Goal: Task Accomplishment & Management: Use online tool/utility

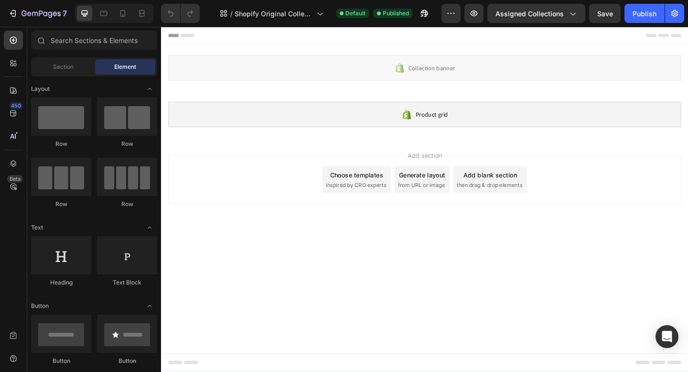
click at [446, 191] on div "Generate layout" at bounding box center [445, 188] width 50 height 10
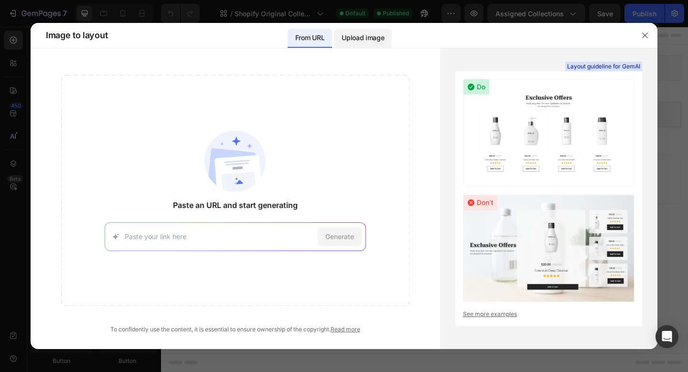
click at [376, 42] on p "Upload image" at bounding box center [363, 37] width 43 height 11
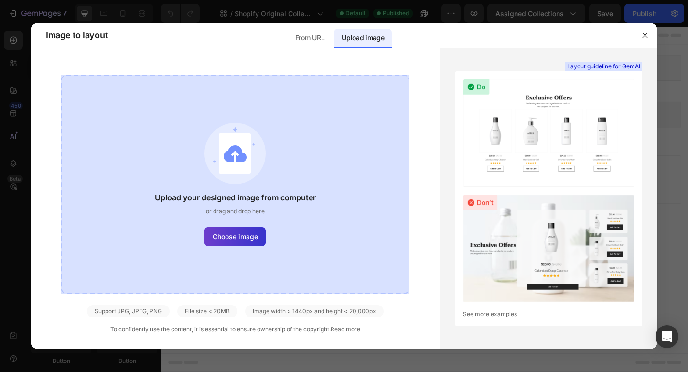
click at [241, 237] on span "Choose image" at bounding box center [235, 236] width 45 height 10
click at [0, 0] on input "Choose image" at bounding box center [0, 0] width 0 height 0
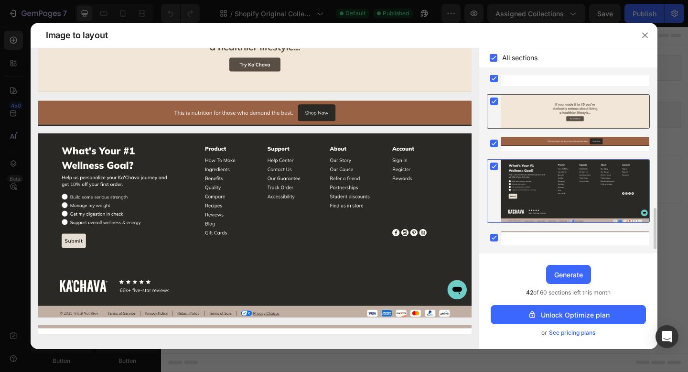
scroll to position [588, 0]
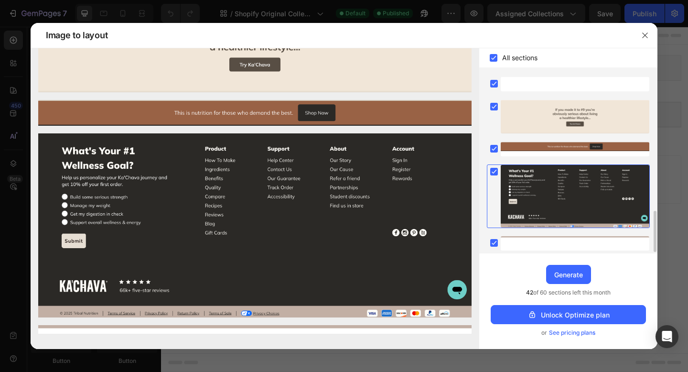
click at [495, 169] on rect at bounding box center [494, 172] width 8 height 8
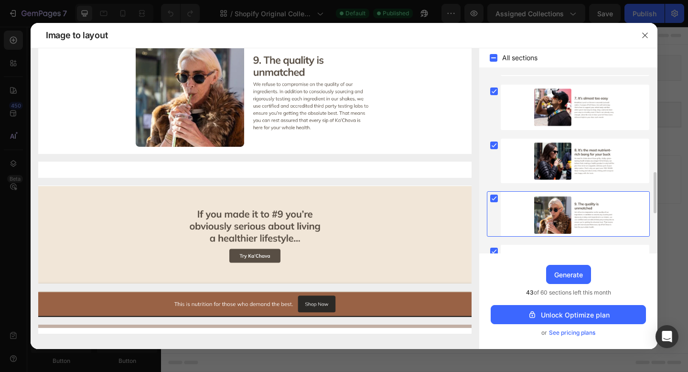
scroll to position [593, 0]
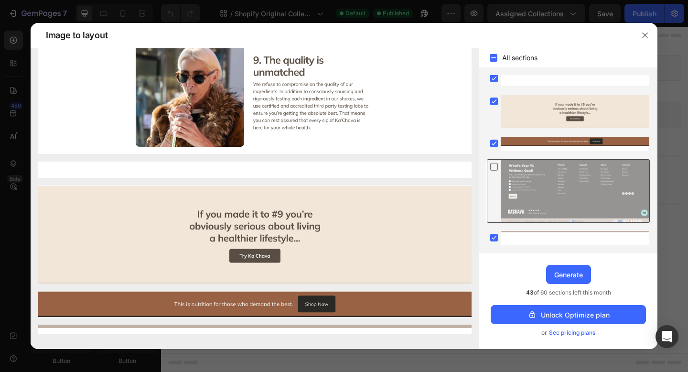
click at [493, 167] on icon at bounding box center [494, 167] width 10 height 10
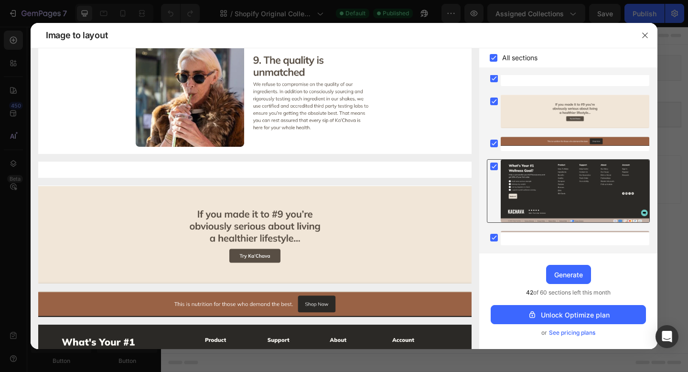
click at [493, 167] on rect at bounding box center [494, 166] width 8 height 8
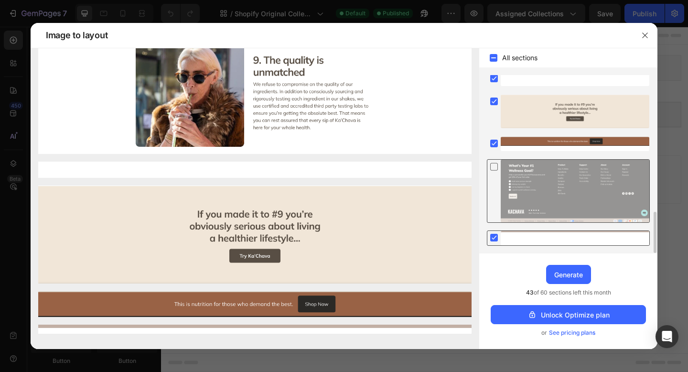
click at [494, 237] on icon at bounding box center [494, 238] width 4 height 4
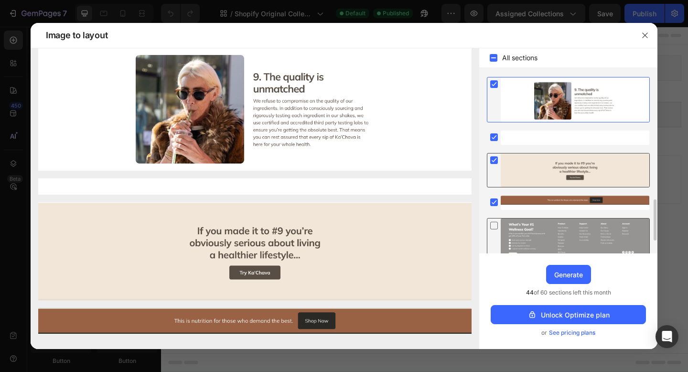
scroll to position [534, 0]
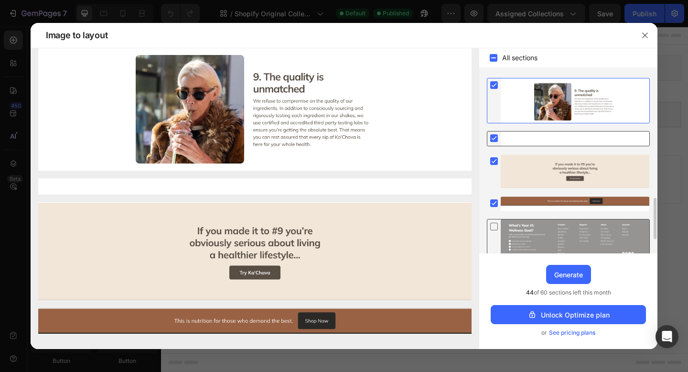
click at [494, 138] on rect at bounding box center [494, 138] width 8 height 8
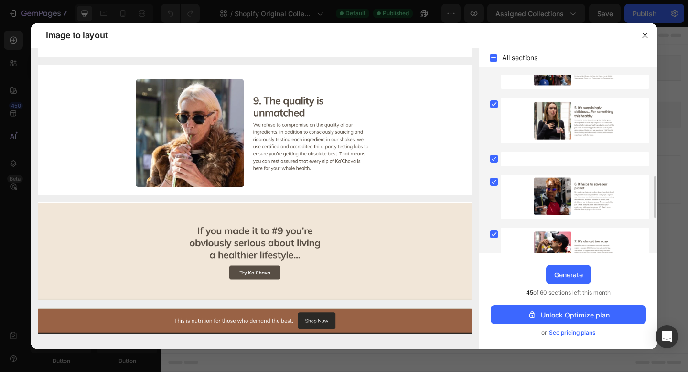
scroll to position [231, 0]
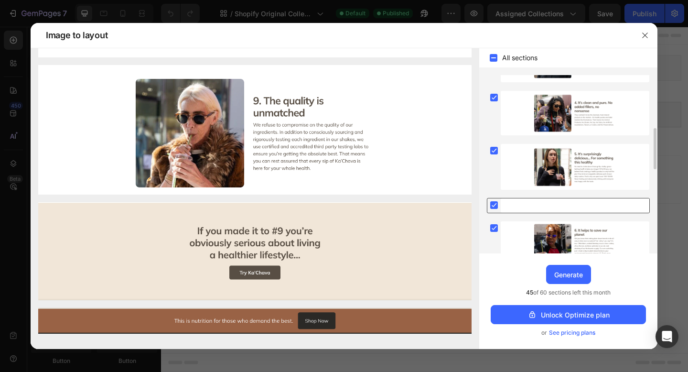
click at [493, 202] on rect at bounding box center [494, 205] width 8 height 8
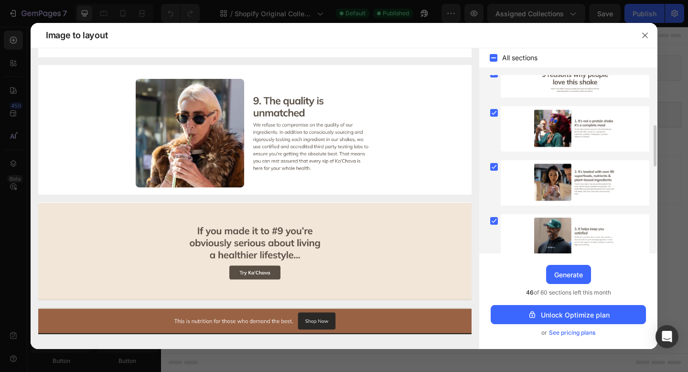
scroll to position [0, 0]
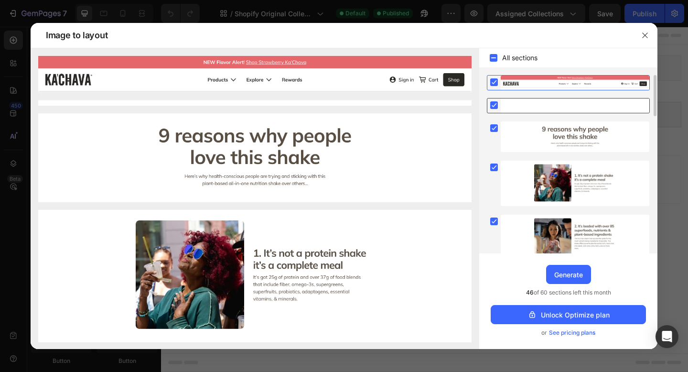
click at [496, 104] on icon at bounding box center [494, 105] width 4 height 4
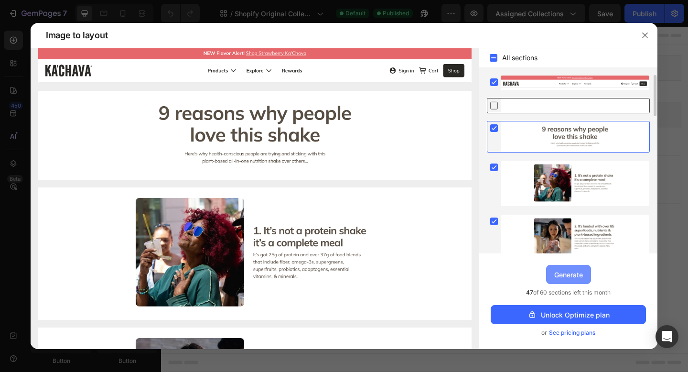
click at [572, 275] on div "Generate" at bounding box center [568, 275] width 29 height 10
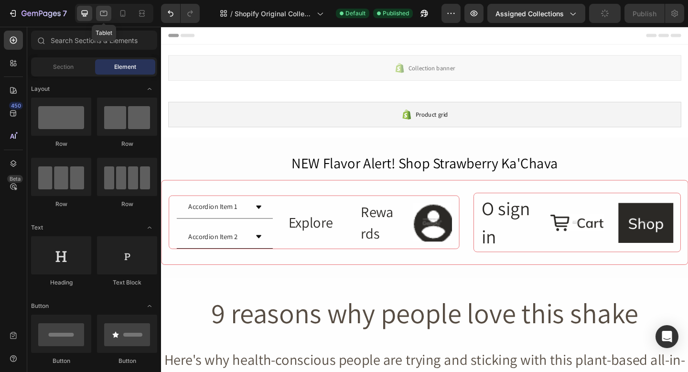
click at [109, 13] on div at bounding box center [103, 13] width 15 height 15
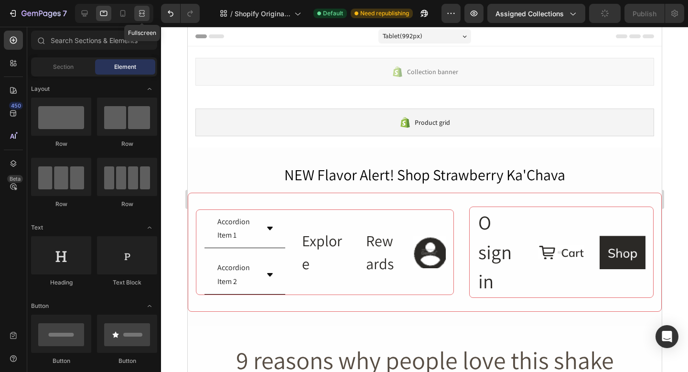
click at [143, 13] on icon at bounding box center [143, 13] width 3 height 2
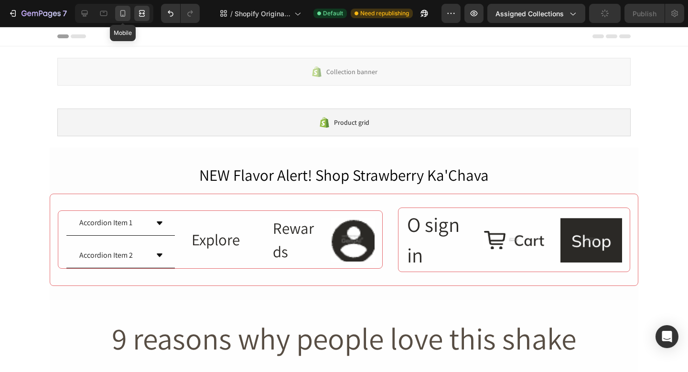
click at [129, 13] on div at bounding box center [122, 13] width 15 height 15
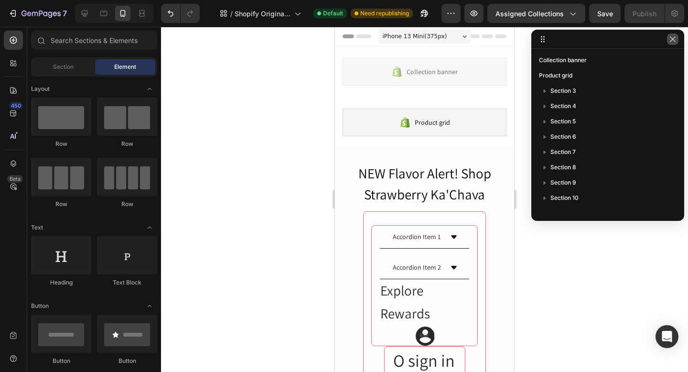
click at [676, 35] on icon "button" at bounding box center [673, 39] width 8 height 8
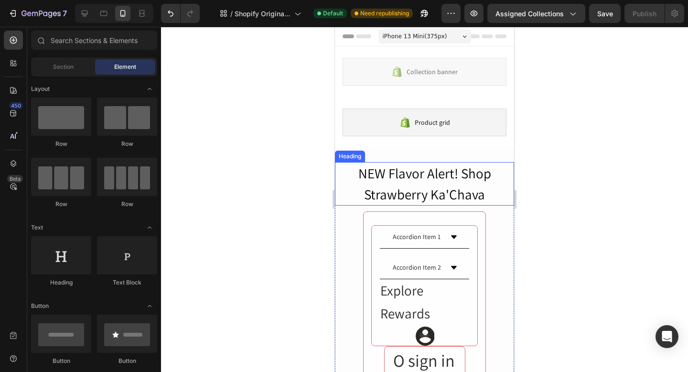
click at [428, 183] on h2 "NEW Flavor Alert! Shop Strawberry Ka'Chava" at bounding box center [424, 183] width 179 height 43
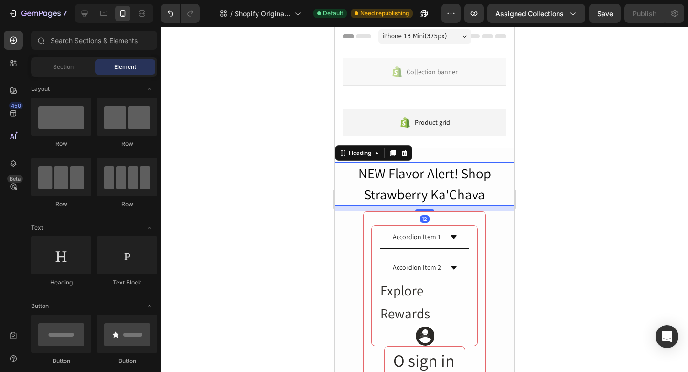
click at [428, 183] on h2 "NEW Flavor Alert! Shop Strawberry Ka'Chava" at bounding box center [424, 183] width 179 height 43
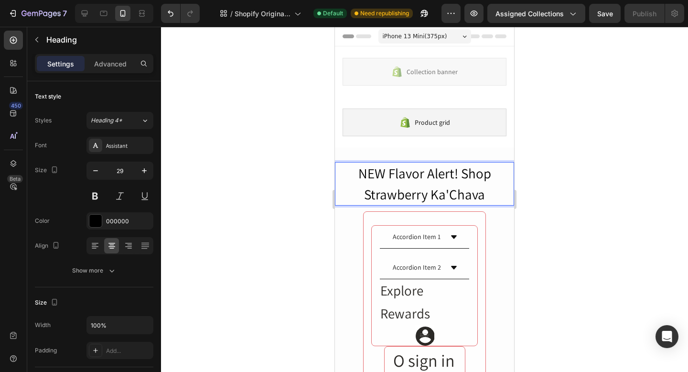
click at [428, 183] on p "NEW Flavor Alert! Shop Strawberry Ka'Chava" at bounding box center [424, 184] width 177 height 42
click at [532, 195] on div at bounding box center [424, 199] width 527 height 345
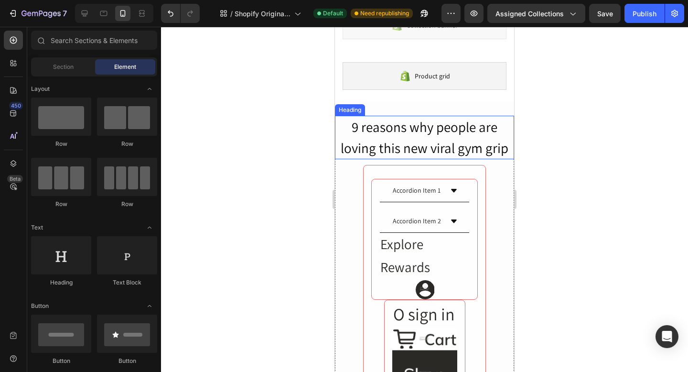
scroll to position [48, 0]
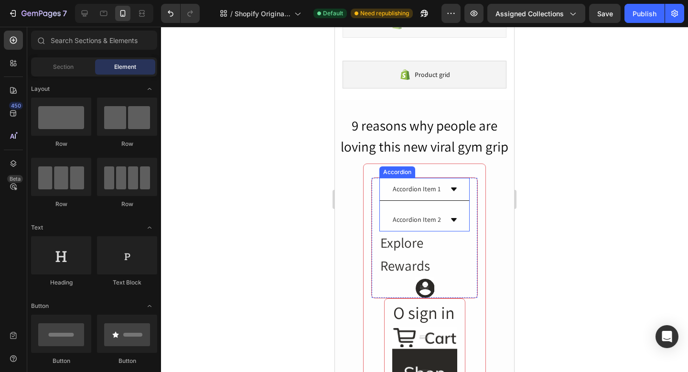
click at [440, 194] on div "Accordion Item 1" at bounding box center [416, 189] width 51 height 15
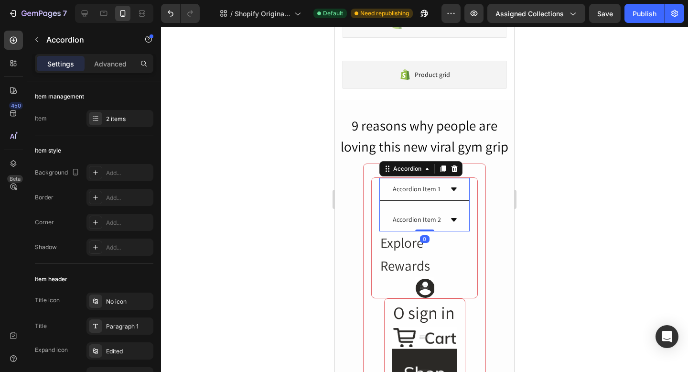
click at [454, 190] on icon at bounding box center [454, 189] width 8 height 8
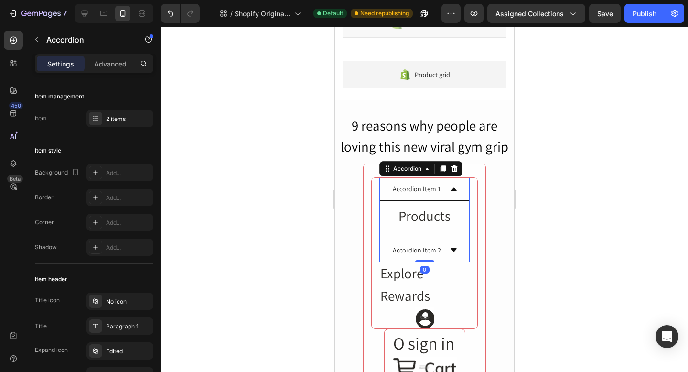
click at [454, 189] on icon at bounding box center [454, 188] width 6 height 3
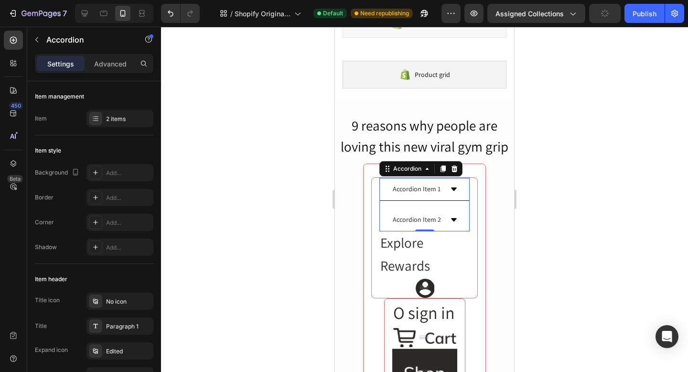
click at [436, 191] on div "Accordion Item 1" at bounding box center [416, 189] width 51 height 15
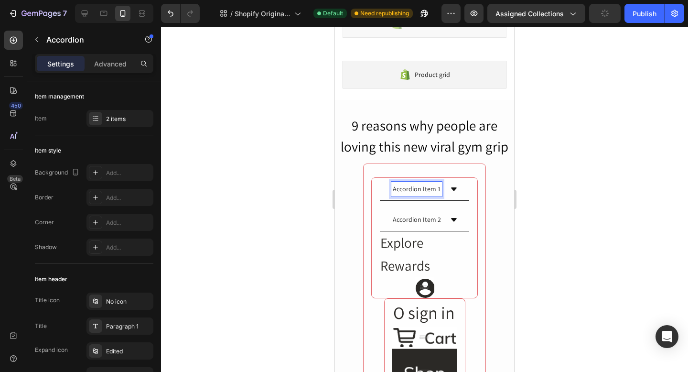
click at [434, 191] on p "Accordion Item 1" at bounding box center [417, 189] width 48 height 12
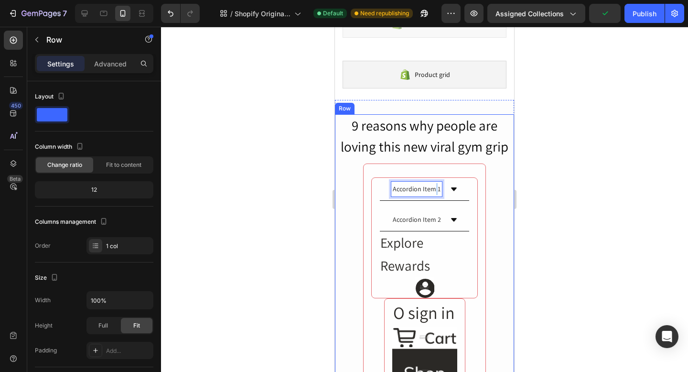
click at [502, 222] on div "9 reasons why people are loving this new viral gym grip Heading Accordion Item …" at bounding box center [424, 262] width 179 height 296
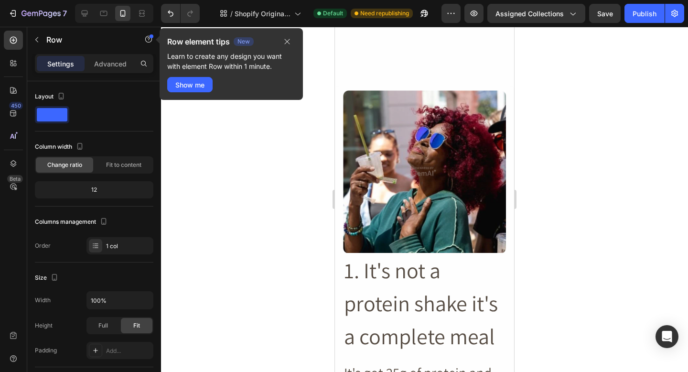
scroll to position [757, 0]
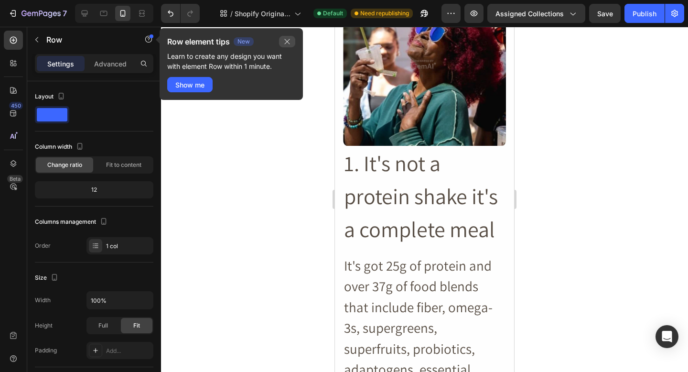
click at [290, 42] on icon "button" at bounding box center [287, 42] width 8 height 8
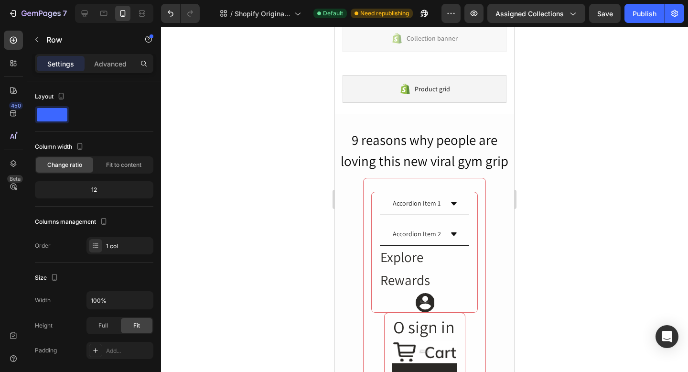
scroll to position [0, 0]
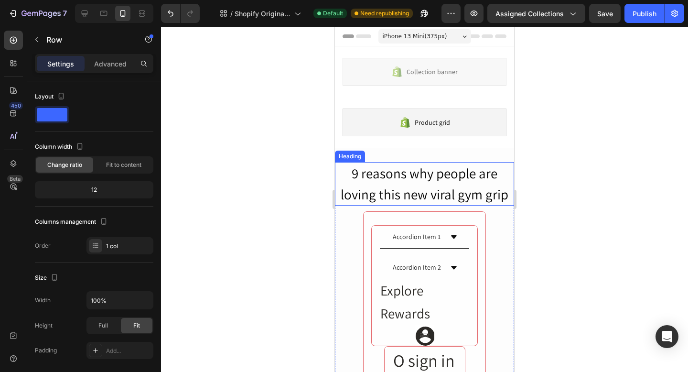
click at [391, 185] on h2 "9 reasons why people are loving this new viral gym grip" at bounding box center [424, 183] width 179 height 43
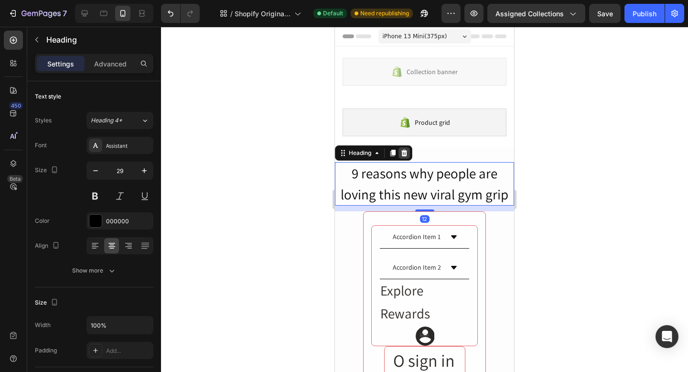
click at [407, 155] on icon at bounding box center [404, 153] width 6 height 7
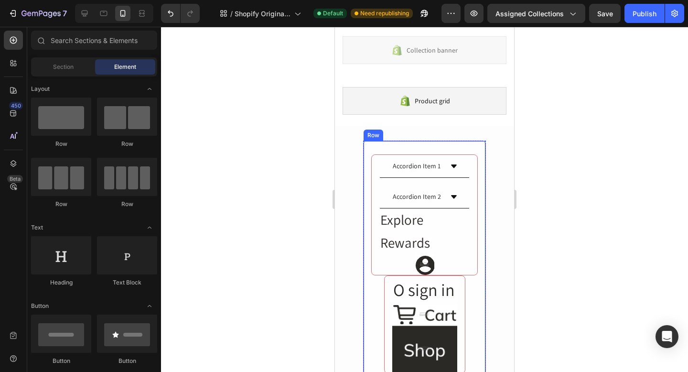
scroll to position [37, 0]
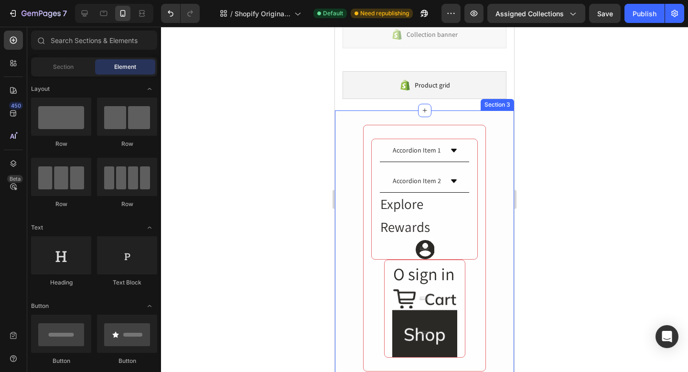
click at [495, 178] on div "Accordion Item 1 Accordion Item 2 Accordion Explore Heading Rewards Heading Ima…" at bounding box center [424, 248] width 179 height 247
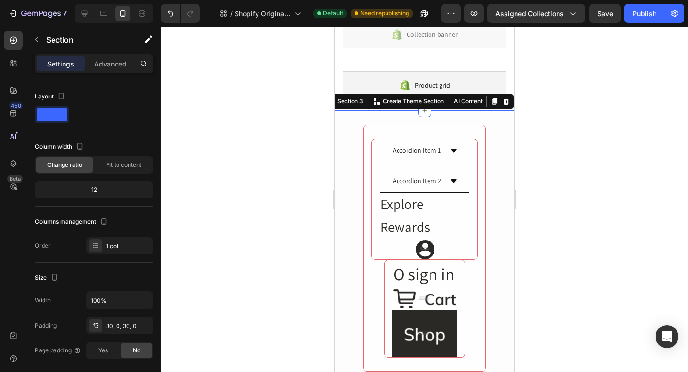
click at [507, 107] on div "Section 3 You can create reusable sections Create Theme Section AI Content Writ…" at bounding box center [418, 101] width 191 height 15
click at [507, 104] on icon at bounding box center [506, 101] width 6 height 7
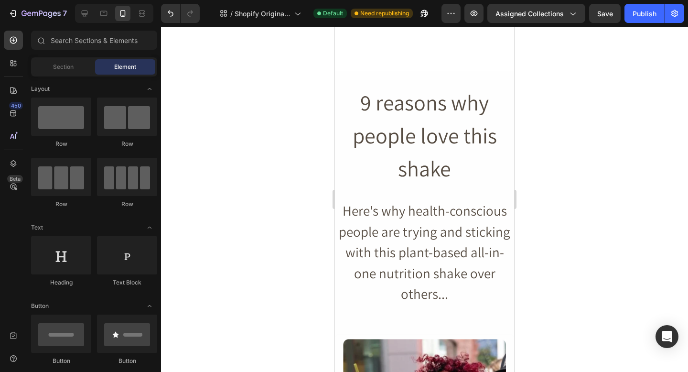
scroll to position [0, 0]
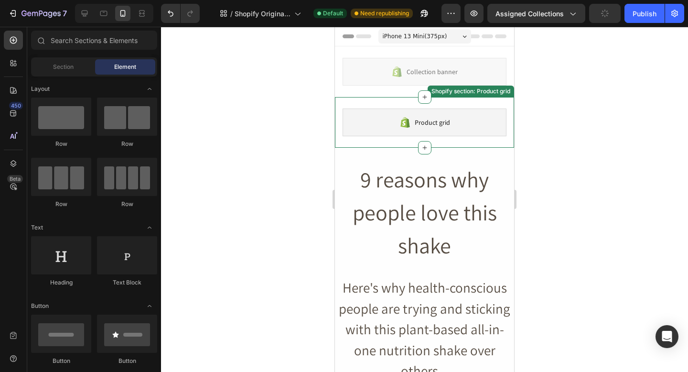
click at [441, 122] on span "Product grid" at bounding box center [432, 122] width 35 height 11
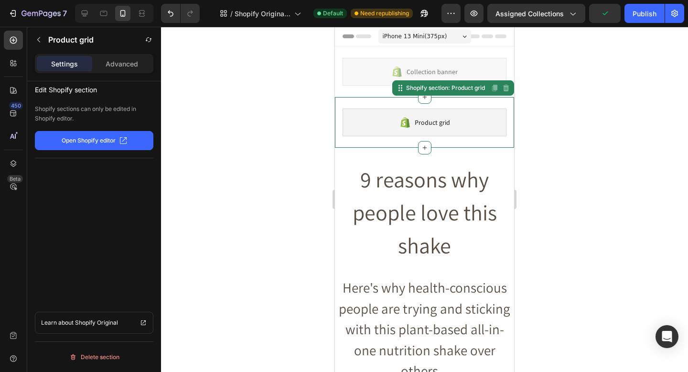
click at [251, 184] on div at bounding box center [424, 199] width 527 height 345
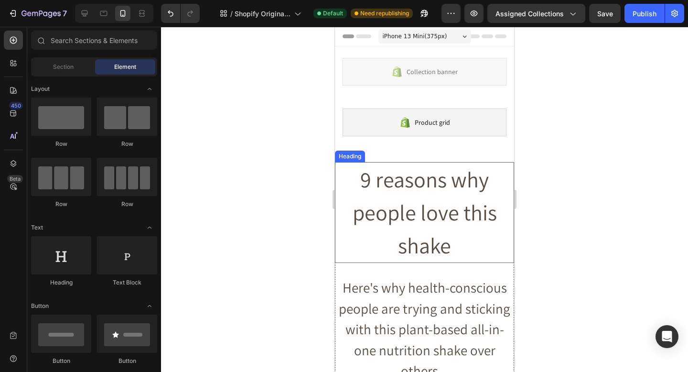
click at [454, 212] on h2 "9 reasons why people love this shake" at bounding box center [424, 212] width 179 height 101
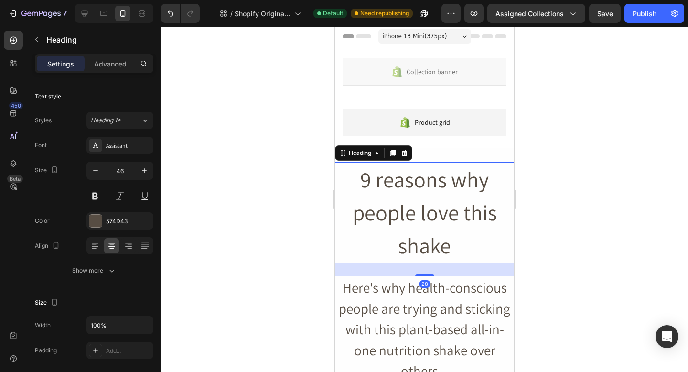
click at [469, 220] on h2 "9 reasons why people love this shake" at bounding box center [424, 212] width 179 height 101
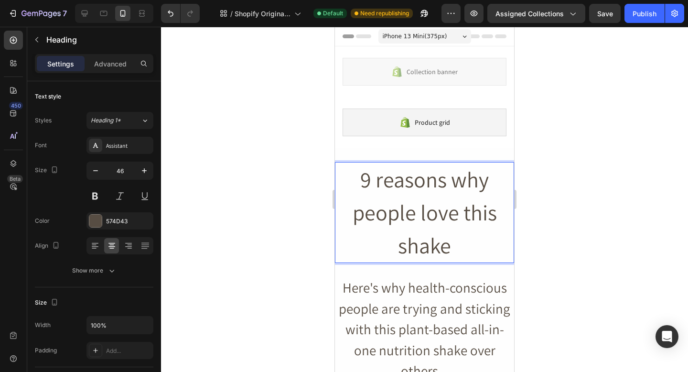
click at [469, 220] on p "9 reasons why people love this shake" at bounding box center [424, 212] width 177 height 99
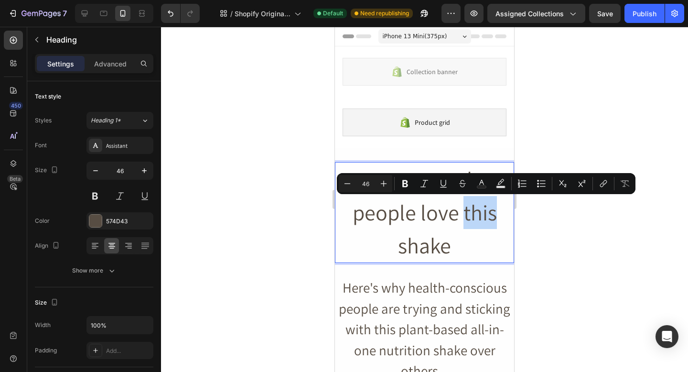
click at [469, 220] on p "9 reasons why people love this shake" at bounding box center [424, 212] width 177 height 99
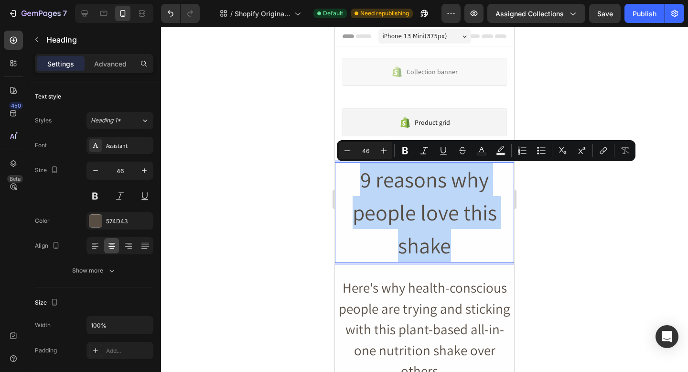
click at [480, 233] on p "9 reasons why people love this shake" at bounding box center [424, 212] width 177 height 99
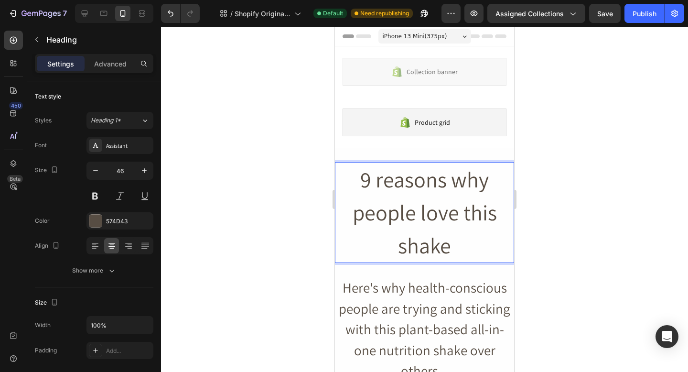
click at [446, 34] on div "iPhone 13 Mini ( 375 px)" at bounding box center [424, 36] width 93 height 14
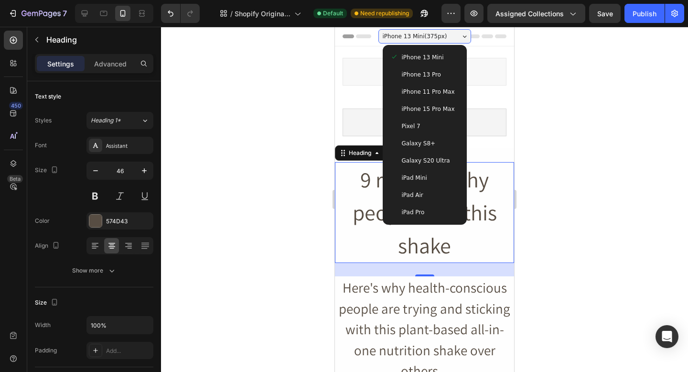
click at [446, 32] on div "iPhone 13 Mini ( 375 px)" at bounding box center [424, 36] width 93 height 14
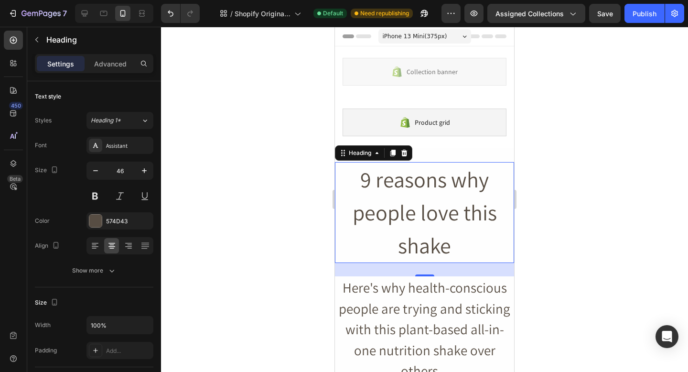
click at [454, 191] on p "9 reasons why people love this shake" at bounding box center [424, 212] width 177 height 99
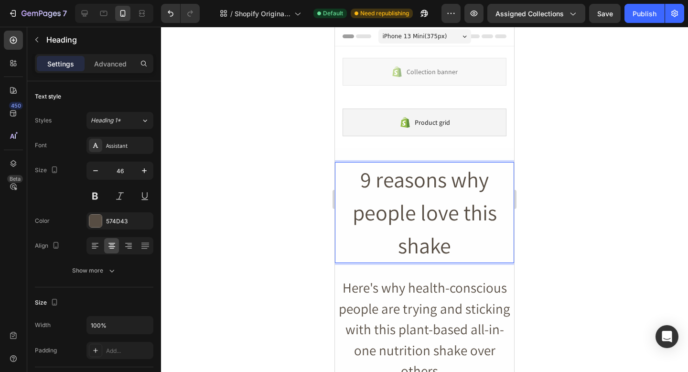
click at [459, 239] on p "9 reasons why people love this shake" at bounding box center [424, 212] width 177 height 99
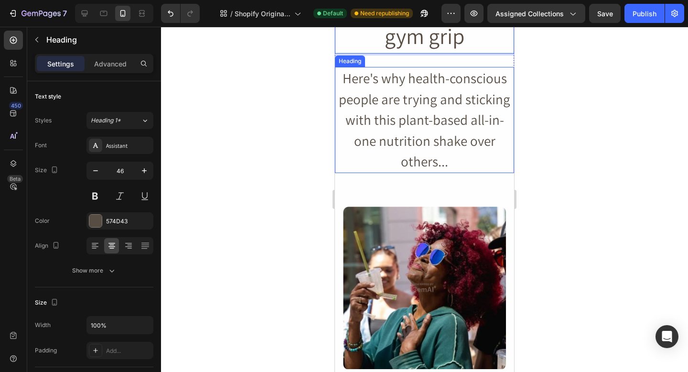
scroll to position [237, 0]
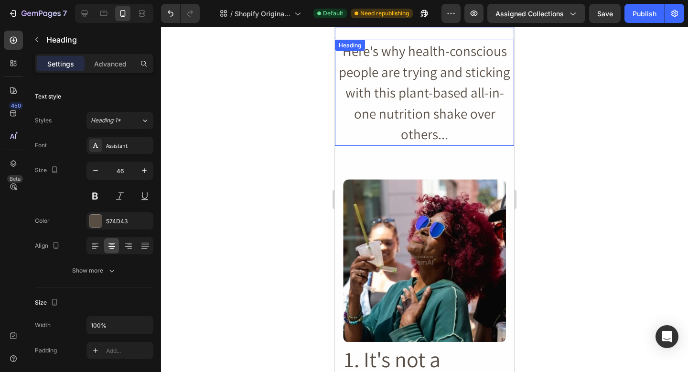
click at [415, 98] on h2 "Here's why health-conscious people are trying and sticking with this plant-base…" at bounding box center [424, 93] width 179 height 106
click at [415, 98] on p "Here's why health-conscious people are trying and sticking with this plant-base…" at bounding box center [424, 93] width 177 height 104
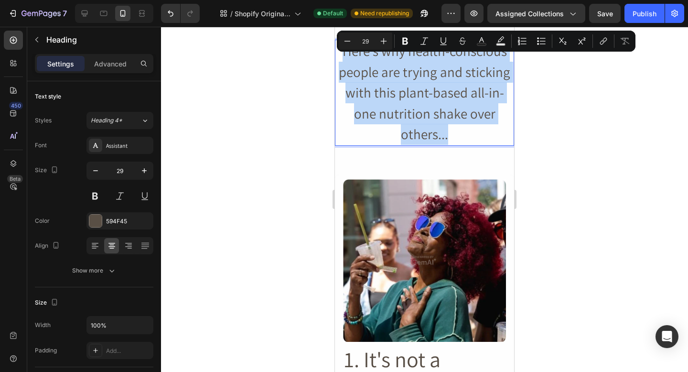
click at [456, 107] on p "Here's why health-conscious people are trying and sticking with this plant-base…" at bounding box center [424, 93] width 177 height 104
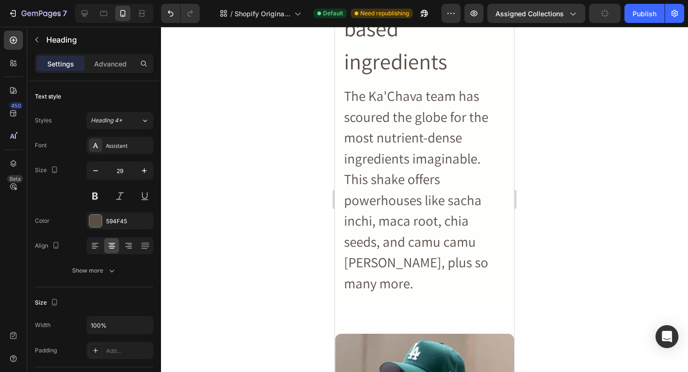
scroll to position [1164, 0]
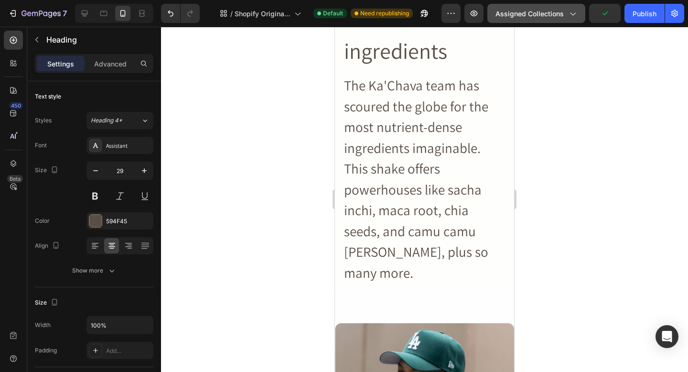
click at [556, 10] on span "Assigned Collections" at bounding box center [530, 14] width 68 height 10
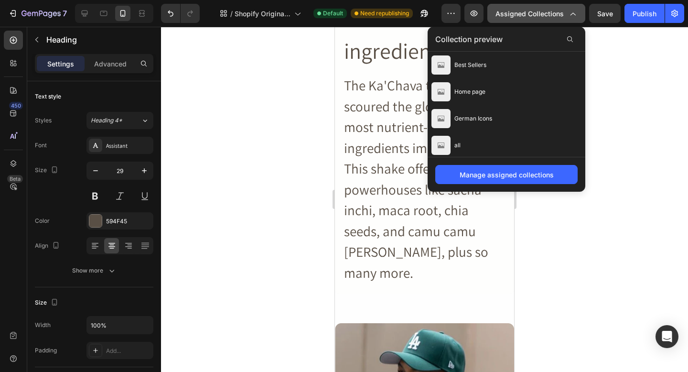
click at [533, 9] on span "Assigned Collections" at bounding box center [530, 14] width 68 height 10
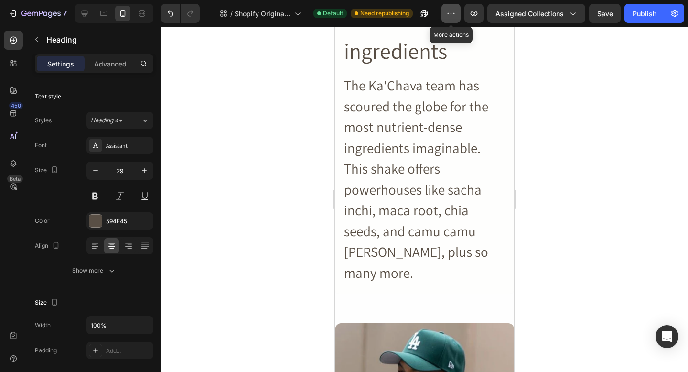
click at [459, 11] on button "button" at bounding box center [451, 13] width 19 height 19
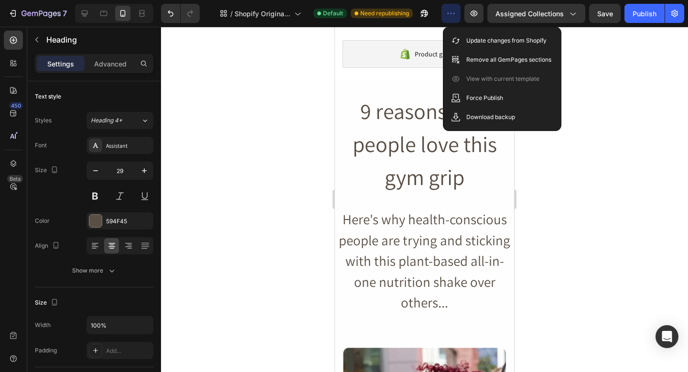
scroll to position [0, 0]
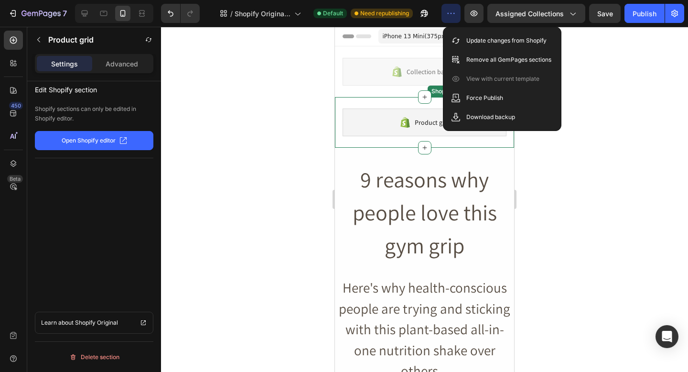
click at [399, 139] on div "Product grid Shopify section: Product grid" at bounding box center [424, 122] width 179 height 51
click at [123, 65] on p "Advanced" at bounding box center [122, 64] width 32 height 10
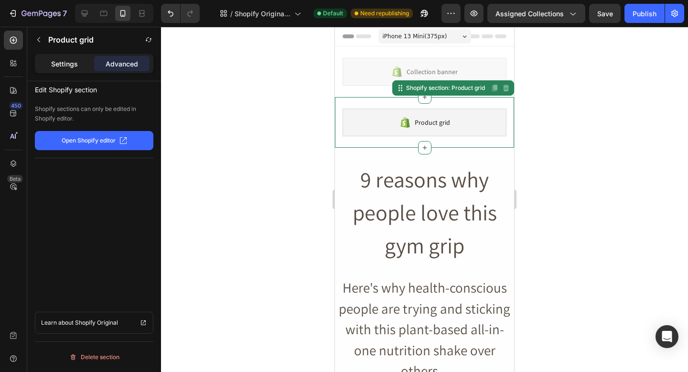
click at [81, 65] on div "Settings" at bounding box center [64, 63] width 55 height 15
click at [108, 67] on p "Advanced" at bounding box center [122, 64] width 32 height 10
click at [82, 63] on div "Settings" at bounding box center [64, 63] width 55 height 15
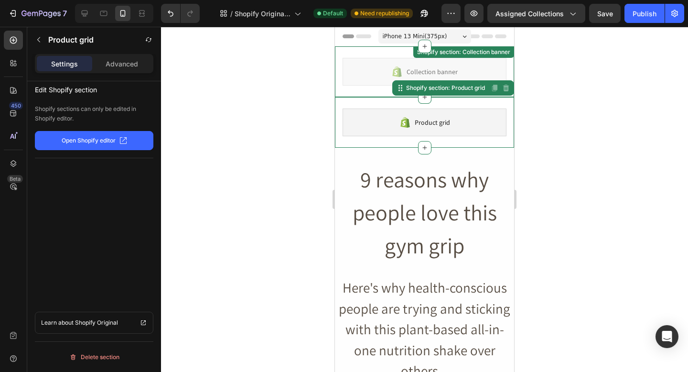
click at [355, 76] on div "Collection banner" at bounding box center [425, 72] width 164 height 28
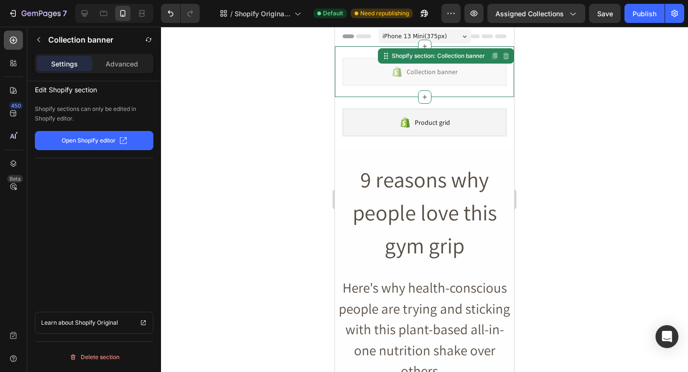
click at [6, 47] on div at bounding box center [13, 40] width 19 height 19
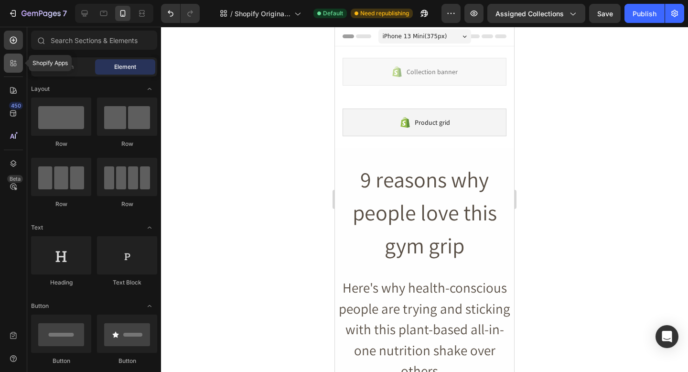
click at [7, 62] on div at bounding box center [13, 63] width 19 height 19
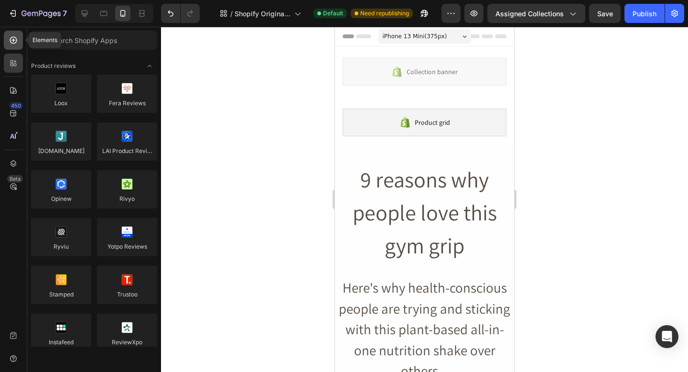
click at [11, 38] on icon at bounding box center [14, 40] width 10 height 10
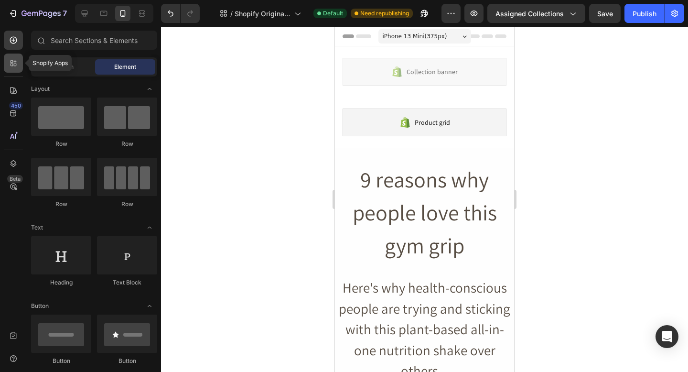
click at [7, 58] on div at bounding box center [13, 63] width 19 height 19
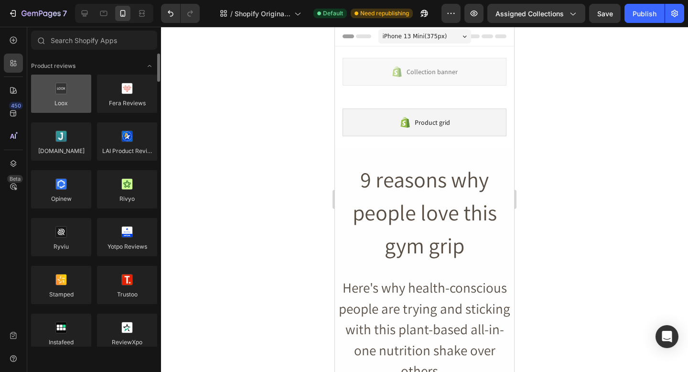
click at [71, 102] on div at bounding box center [61, 94] width 60 height 38
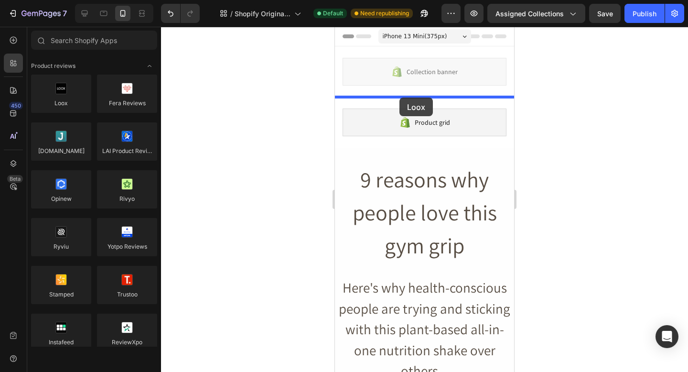
drag, startPoint x: 410, startPoint y: 127, endPoint x: 399, endPoint y: 98, distance: 30.9
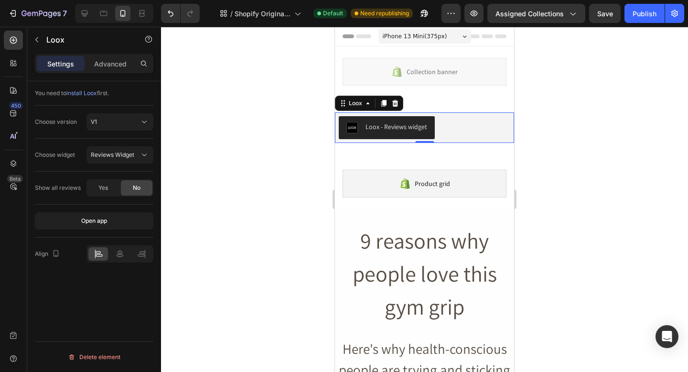
click at [415, 130] on div "Loox - Reviews widget" at bounding box center [397, 127] width 62 height 10
click at [363, 100] on div "Loox" at bounding box center [355, 103] width 17 height 9
click at [364, 105] on icon at bounding box center [368, 103] width 8 height 8
click at [114, 63] on p "Advanced" at bounding box center [110, 64] width 32 height 10
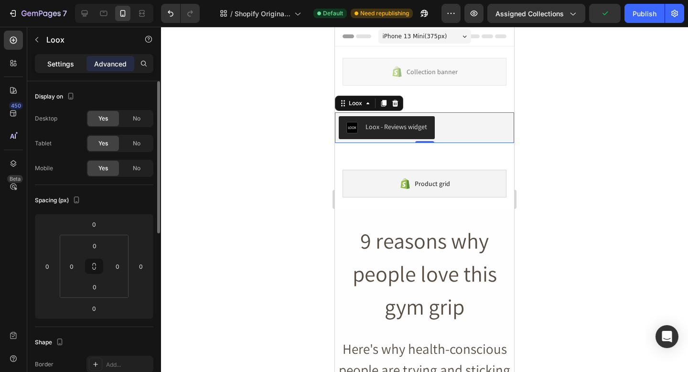
click at [75, 68] on div "Settings" at bounding box center [61, 63] width 48 height 15
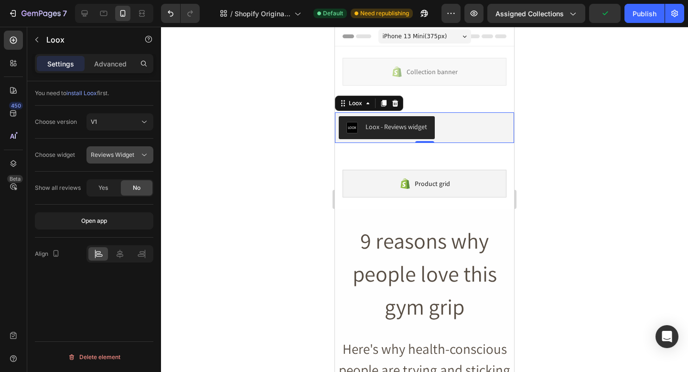
click at [130, 152] on span "Reviews Widget" at bounding box center [112, 154] width 43 height 7
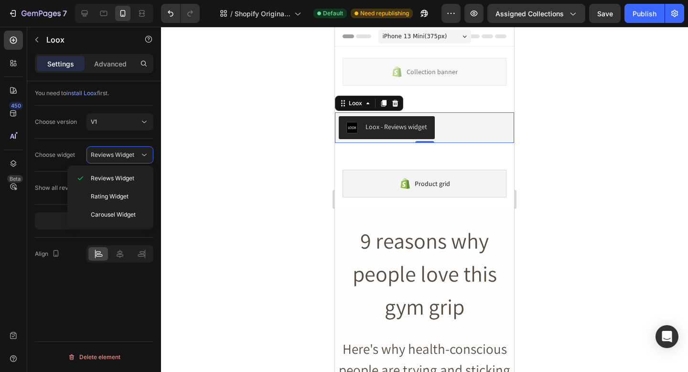
click at [81, 62] on div "Settings" at bounding box center [61, 63] width 48 height 15
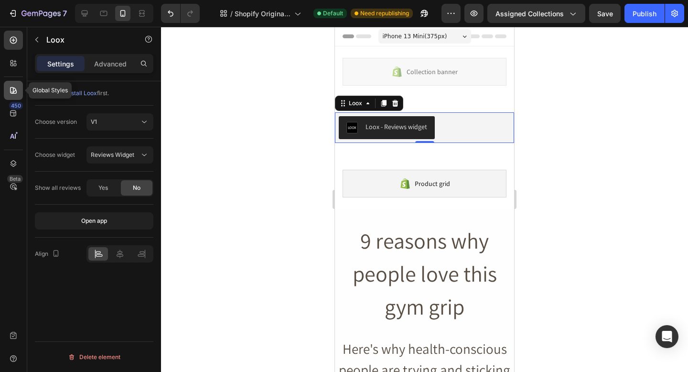
click at [17, 87] on icon at bounding box center [14, 91] width 10 height 10
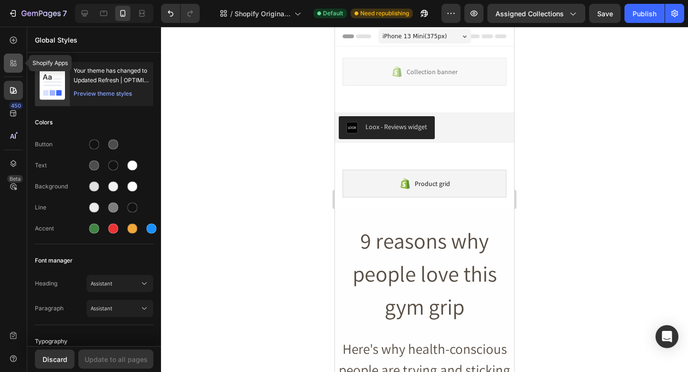
click at [9, 63] on icon at bounding box center [14, 63] width 10 height 10
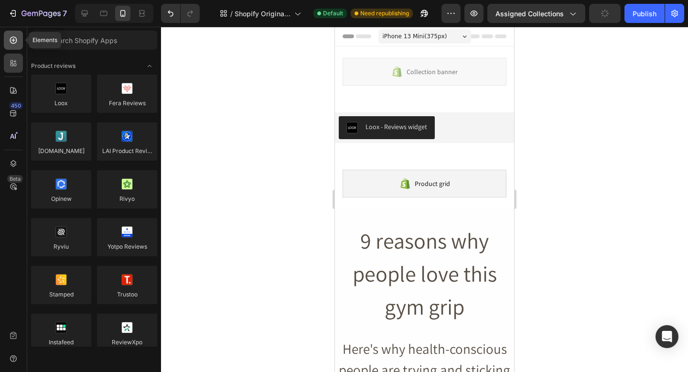
click at [14, 46] on div at bounding box center [13, 40] width 19 height 19
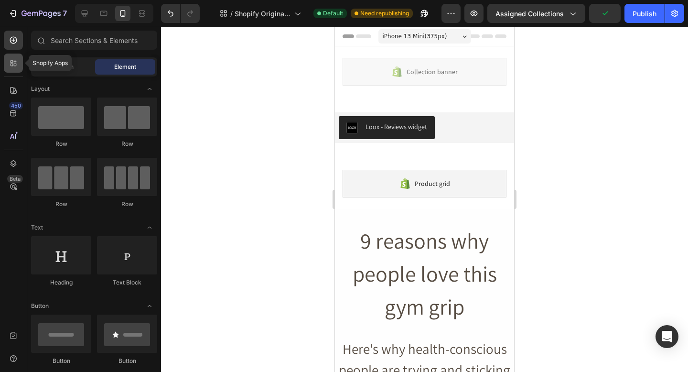
click at [18, 63] on div at bounding box center [13, 63] width 19 height 19
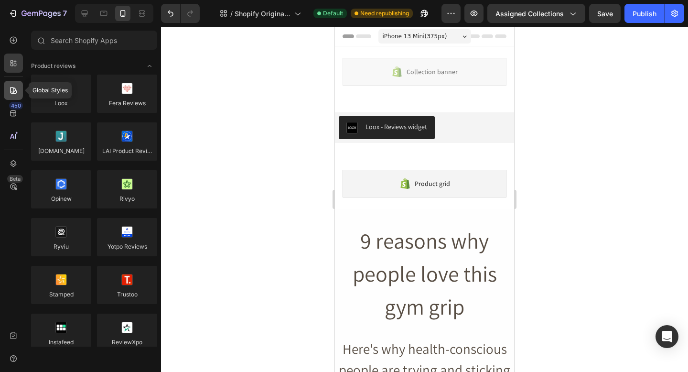
click at [16, 92] on icon at bounding box center [13, 90] width 7 height 7
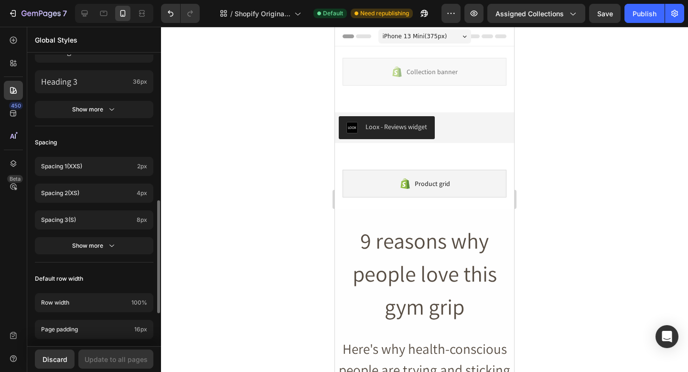
scroll to position [460, 0]
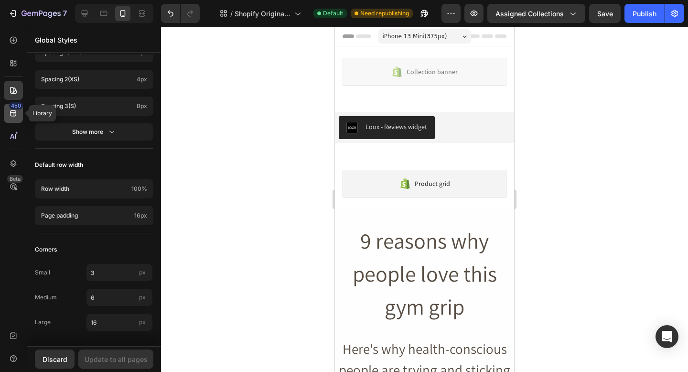
click at [5, 117] on div "450" at bounding box center [13, 113] width 19 height 19
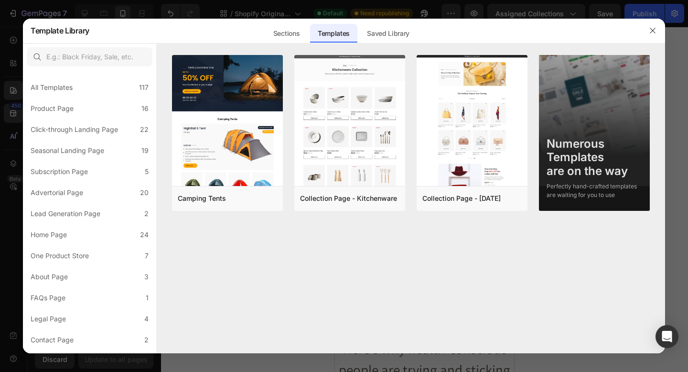
click at [3, 114] on div at bounding box center [344, 186] width 688 height 372
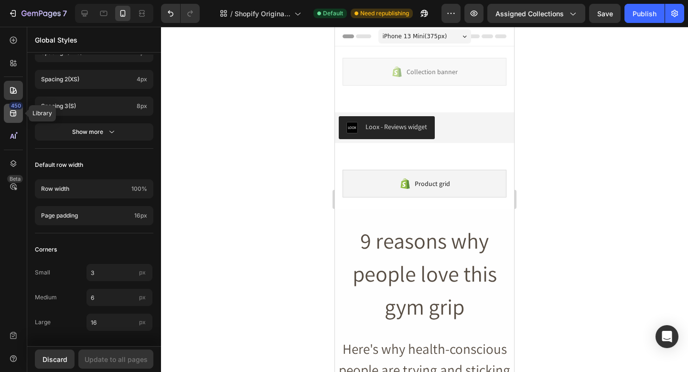
click at [12, 119] on div "450" at bounding box center [13, 113] width 19 height 19
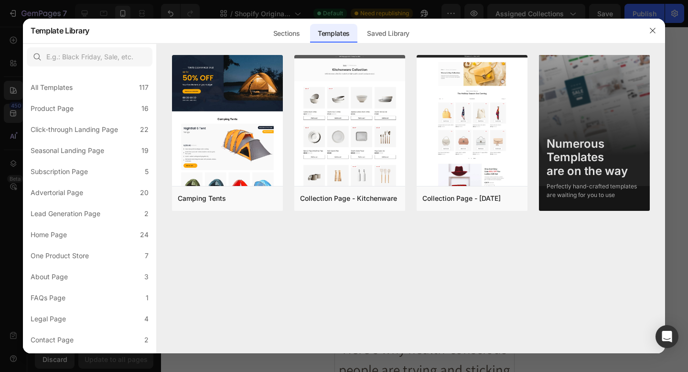
click at [3, 132] on div at bounding box center [344, 186] width 688 height 372
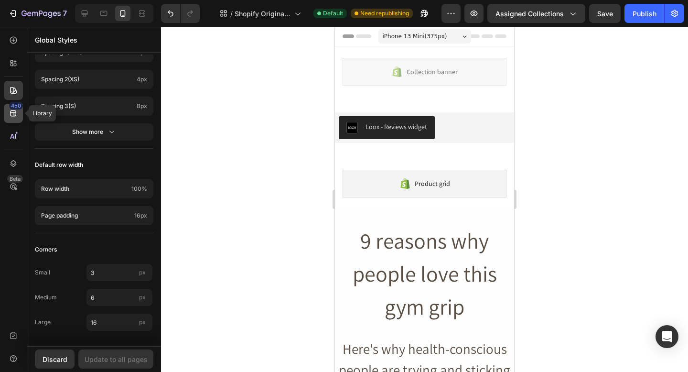
click at [10, 107] on div "450" at bounding box center [16, 106] width 14 height 8
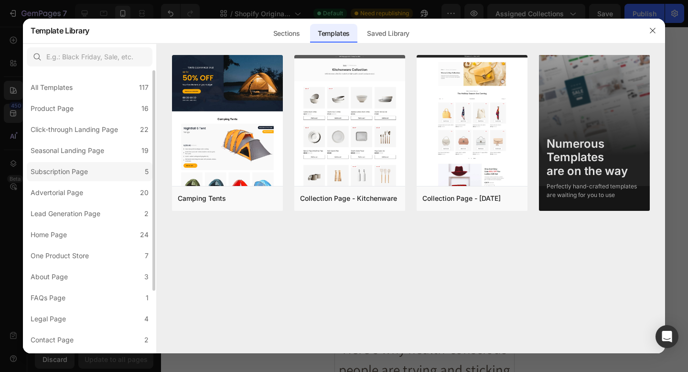
click at [91, 175] on div "Subscription Page" at bounding box center [61, 171] width 61 height 11
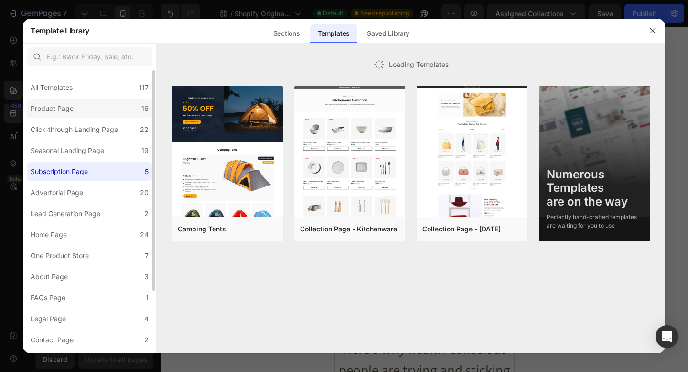
click at [88, 117] on label "Product Page 16" at bounding box center [90, 108] width 126 height 19
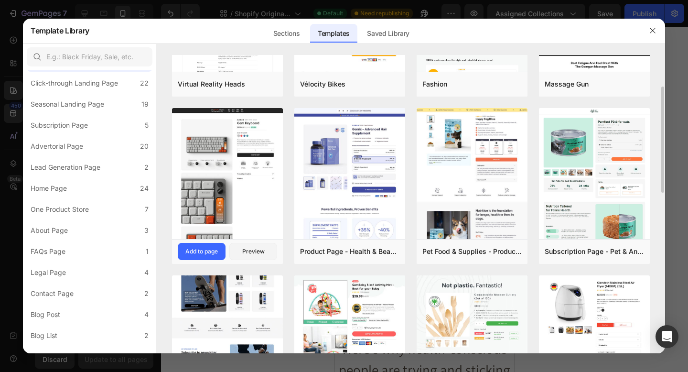
scroll to position [118, 0]
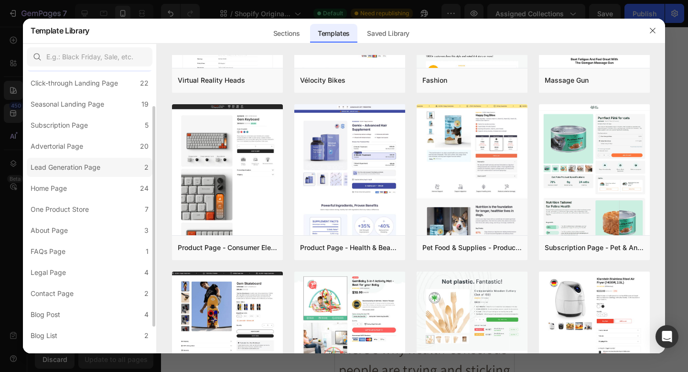
click at [123, 170] on label "Lead Generation Page 2" at bounding box center [90, 167] width 126 height 19
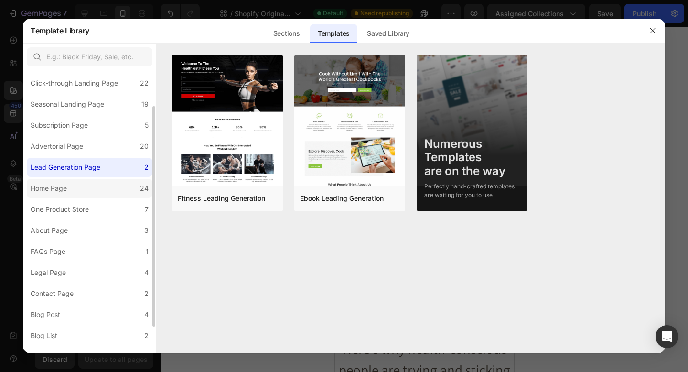
click at [133, 191] on label "Home Page 24" at bounding box center [90, 188] width 126 height 19
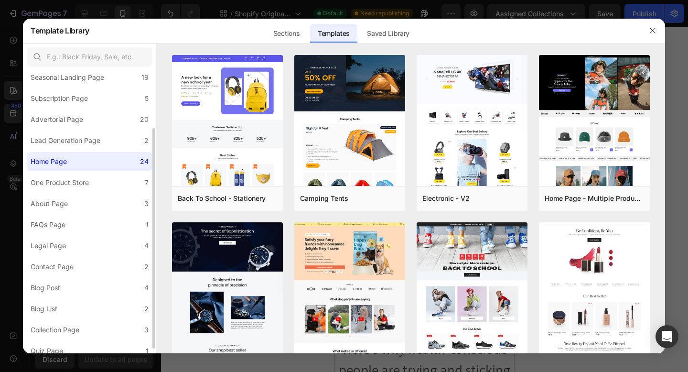
scroll to position [75, 0]
click at [129, 180] on label "One Product Store 7" at bounding box center [90, 181] width 126 height 19
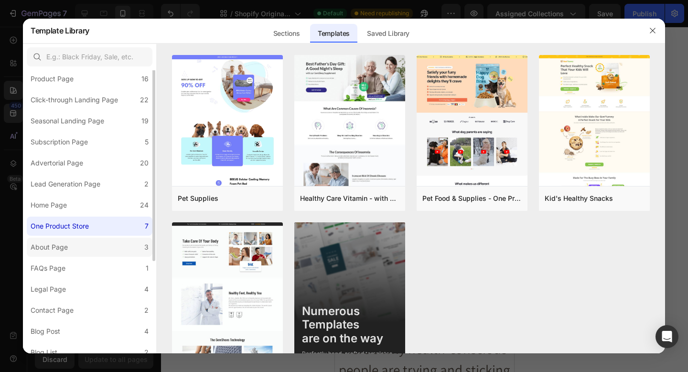
scroll to position [0, 0]
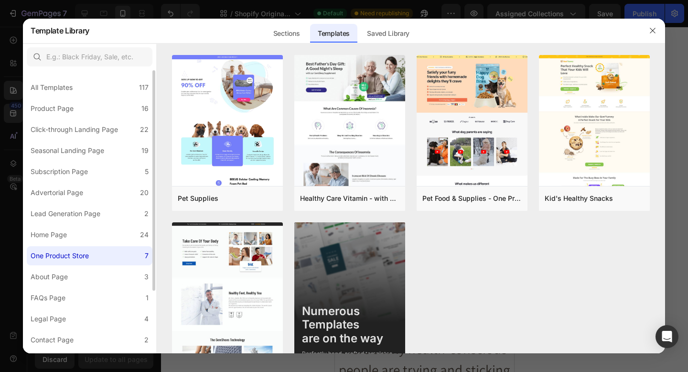
click at [10, 73] on div at bounding box center [344, 186] width 688 height 372
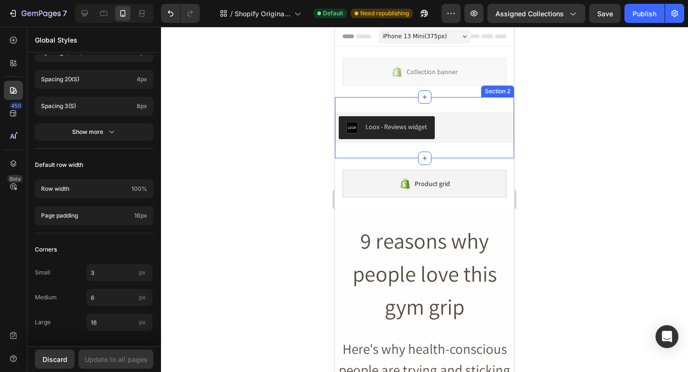
click at [412, 137] on button "Loox - Reviews widget" at bounding box center [387, 127] width 96 height 23
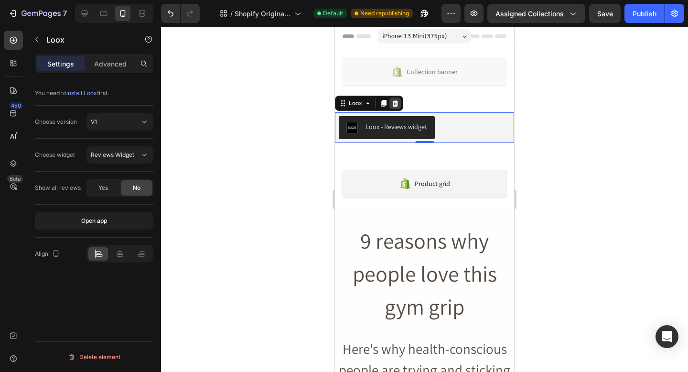
click at [393, 101] on icon at bounding box center [395, 103] width 6 height 7
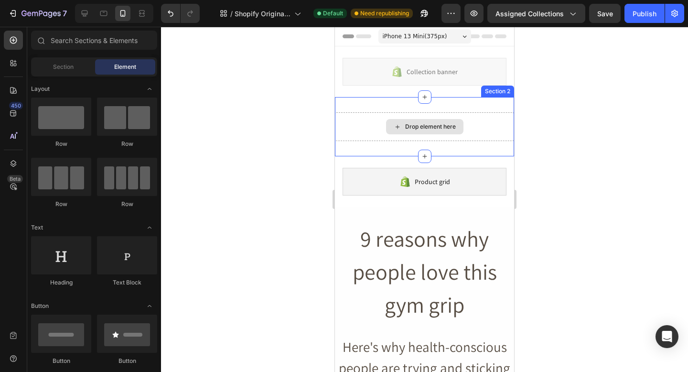
click at [424, 120] on div "Drop element here" at bounding box center [424, 126] width 77 height 15
click at [447, 106] on div "Drop element here Section 2" at bounding box center [424, 126] width 179 height 59
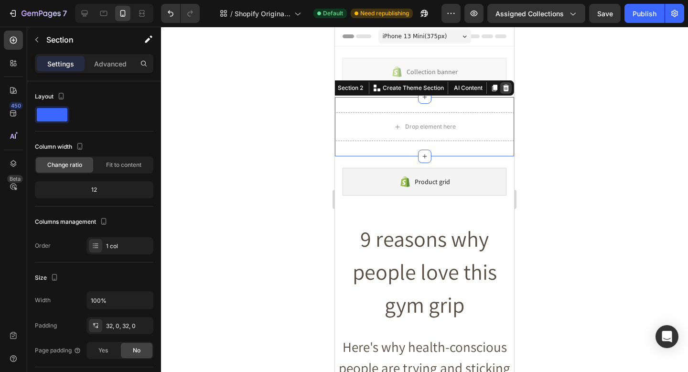
click at [505, 90] on icon at bounding box center [506, 88] width 6 height 7
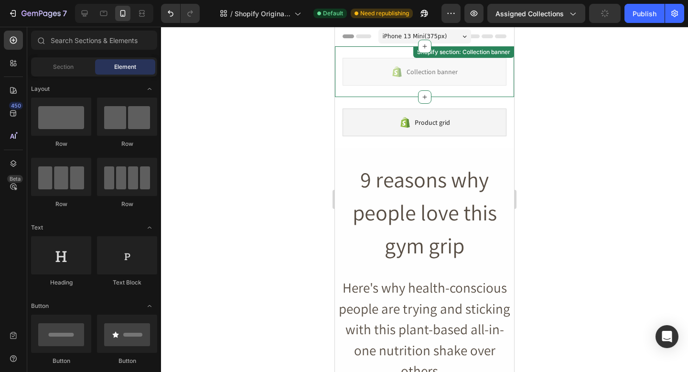
click at [428, 76] on span "Collection banner" at bounding box center [432, 71] width 51 height 11
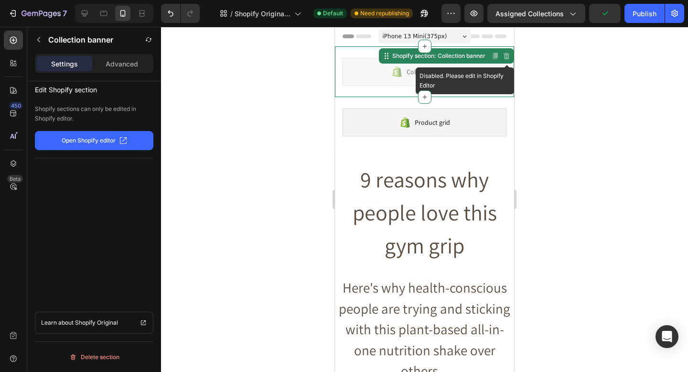
click at [509, 61] on div "Disabled. Please edit in Shopify Editor" at bounding box center [506, 55] width 11 height 11
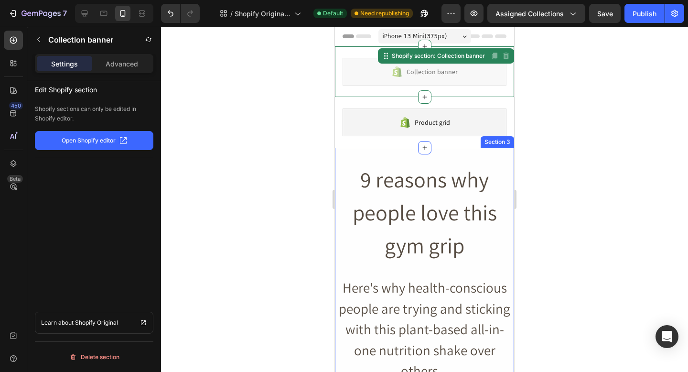
click at [480, 156] on div "9 reasons why people love this gym grip Heading Here's why health-conscious peo…" at bounding box center [424, 272] width 179 height 249
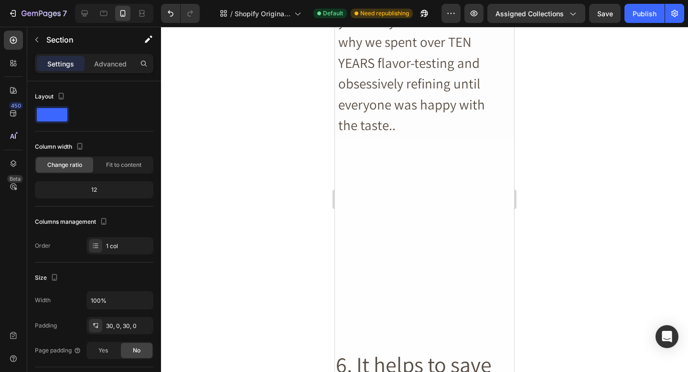
scroll to position [2925, 0]
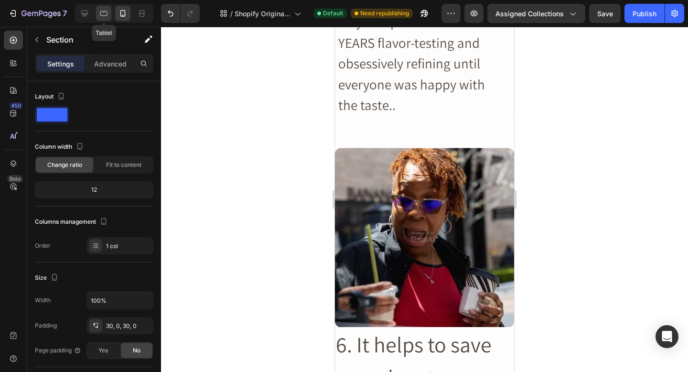
click at [108, 15] on div at bounding box center [103, 13] width 15 height 15
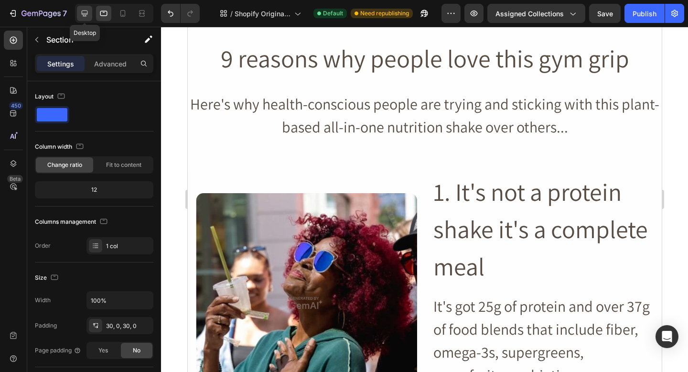
click at [86, 10] on icon at bounding box center [85, 14] width 10 height 10
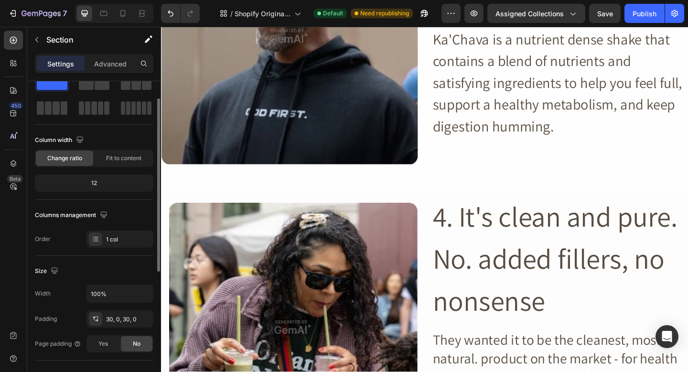
scroll to position [32, 0]
click at [147, 293] on icon "button" at bounding box center [145, 293] width 10 height 10
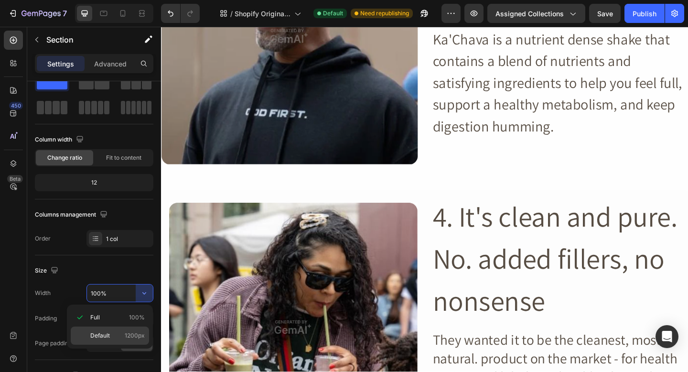
click at [107, 331] on span "Default" at bounding box center [100, 335] width 20 height 9
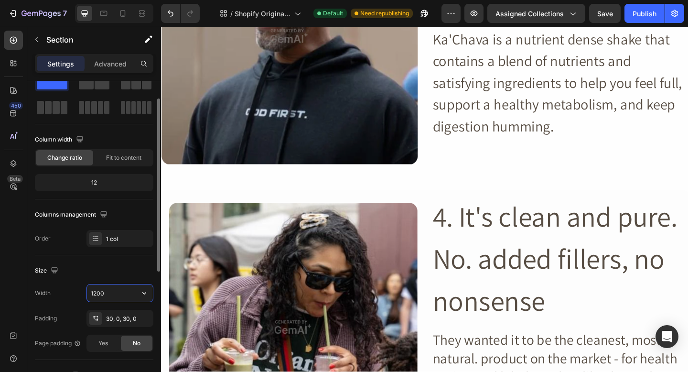
click at [122, 295] on input "1200" at bounding box center [120, 292] width 66 height 17
click at [143, 296] on icon "button" at bounding box center [145, 293] width 10 height 10
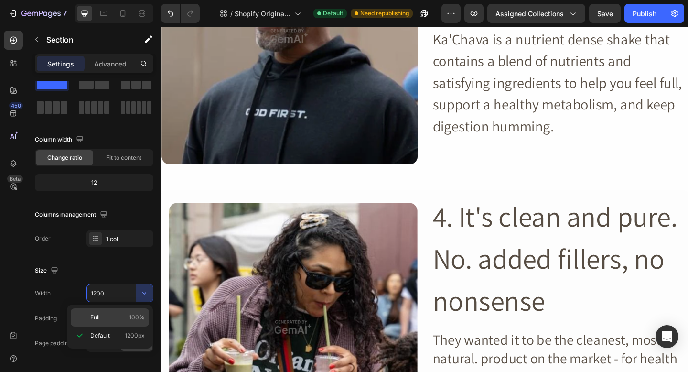
click at [128, 315] on p "Full 100%" at bounding box center [117, 317] width 54 height 9
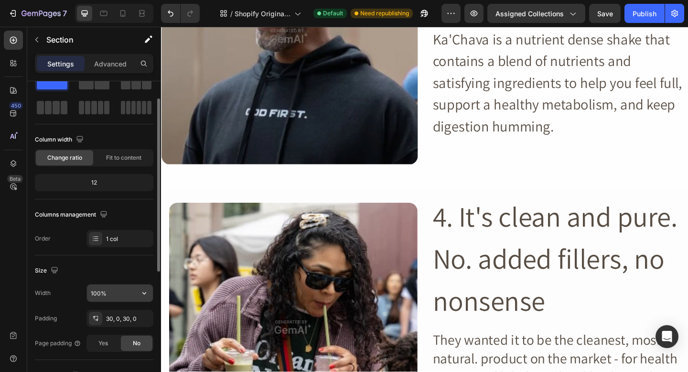
click at [114, 301] on input "100%" at bounding box center [120, 292] width 66 height 17
click at [97, 297] on input "100%" at bounding box center [120, 292] width 66 height 17
click at [95, 294] on input "100%" at bounding box center [120, 292] width 66 height 17
click at [100, 274] on div "Size" at bounding box center [94, 270] width 119 height 15
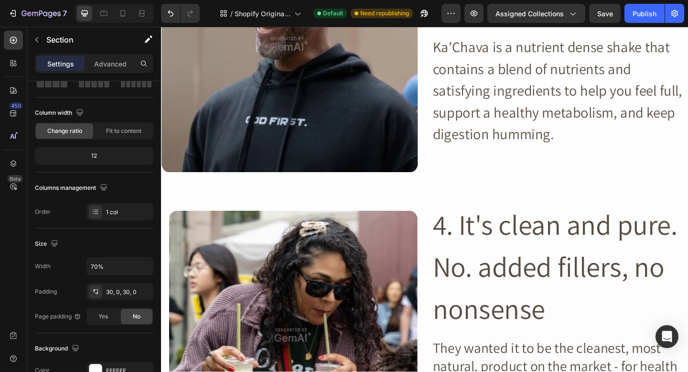
scroll to position [1055, 0]
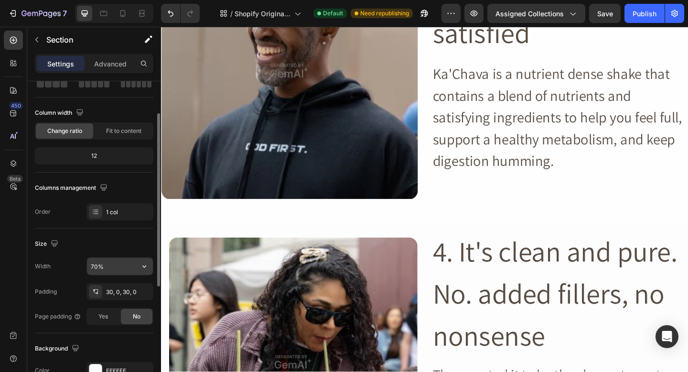
click at [105, 262] on input "70%" at bounding box center [120, 266] width 66 height 17
type input "100%"
click at [106, 254] on div "Size Width 100% Padding 30, 0, 30, 0 Page padding Yes No" at bounding box center [94, 280] width 119 height 105
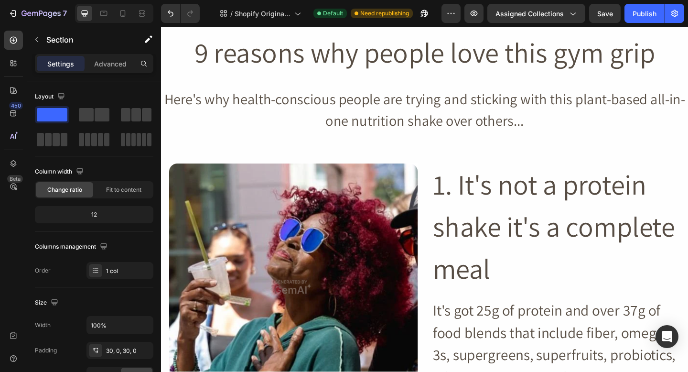
scroll to position [262, 0]
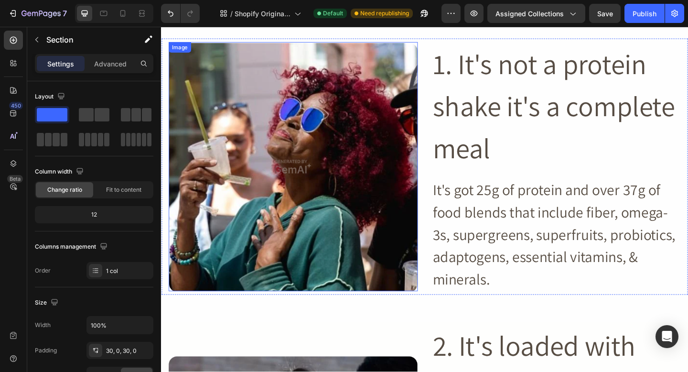
click at [373, 178] on img at bounding box center [304, 178] width 271 height 271
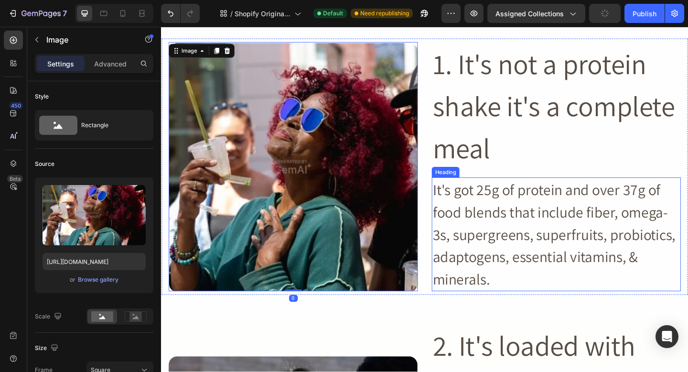
click at [526, 201] on h2 "It's got 25g of protein and over 37g of food blends that include fiber, omega-3…" at bounding box center [590, 253] width 271 height 124
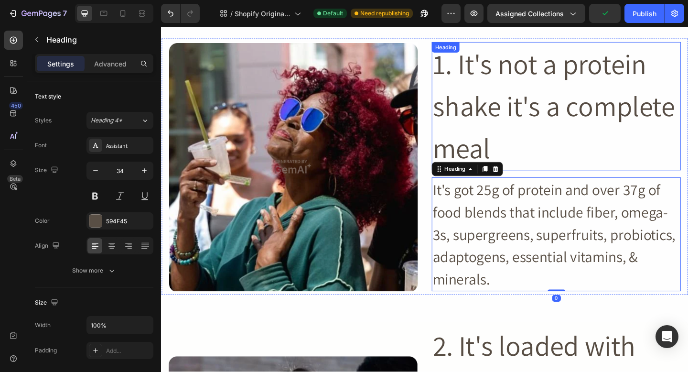
click at [544, 114] on h2 "1. It's not a protein shake it's a complete meal" at bounding box center [590, 113] width 271 height 140
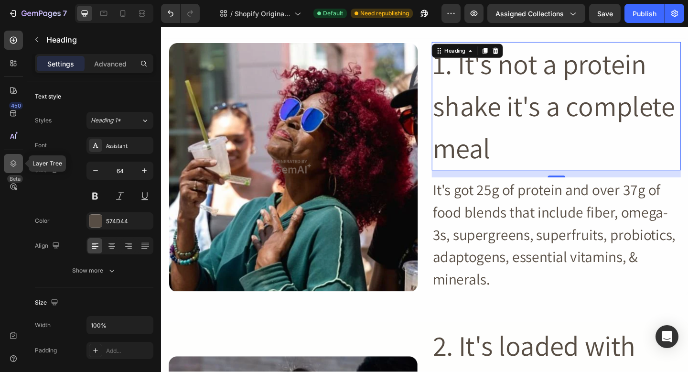
click at [11, 170] on div at bounding box center [13, 163] width 19 height 19
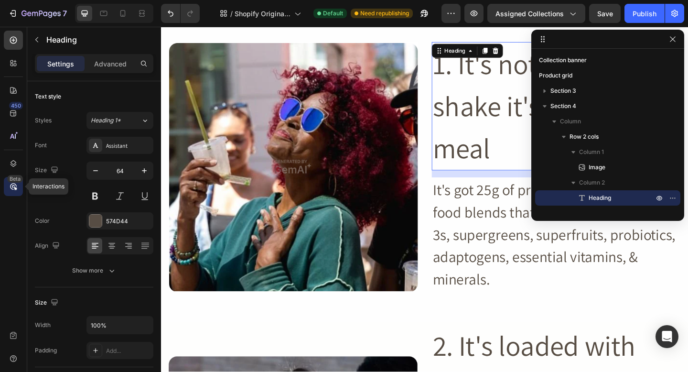
click at [9, 187] on icon at bounding box center [14, 187] width 10 height 10
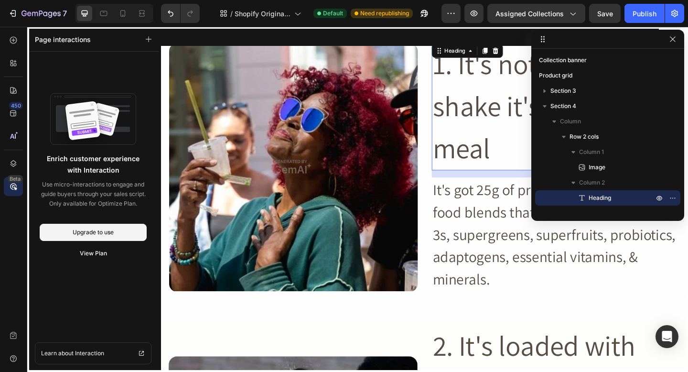
click at [9, 186] on icon at bounding box center [14, 187] width 10 height 10
click at [674, 39] on icon "button" at bounding box center [673, 39] width 8 height 8
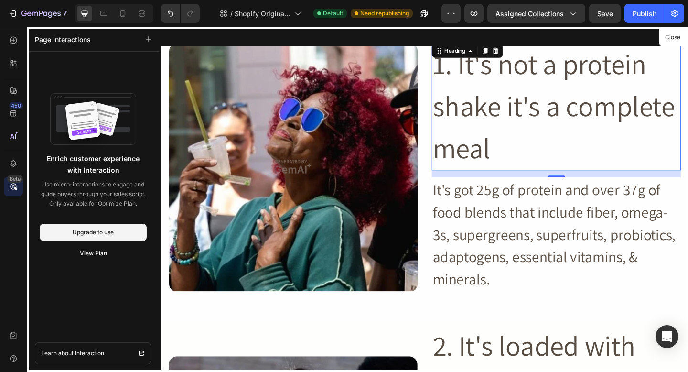
click at [573, 200] on div at bounding box center [447, 214] width 573 height 375
click at [459, 235] on div at bounding box center [447, 214] width 573 height 375
click at [16, 187] on icon at bounding box center [14, 187] width 10 height 10
click at [24, 158] on div "450 Beta" at bounding box center [13, 199] width 27 height 345
click at [16, 166] on icon at bounding box center [14, 164] width 10 height 10
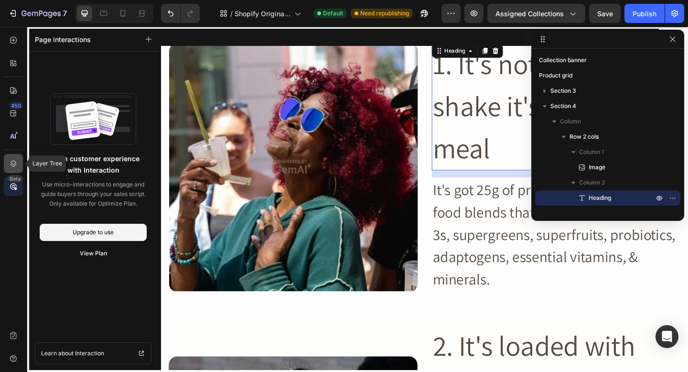
click at [14, 155] on div at bounding box center [13, 163] width 19 height 19
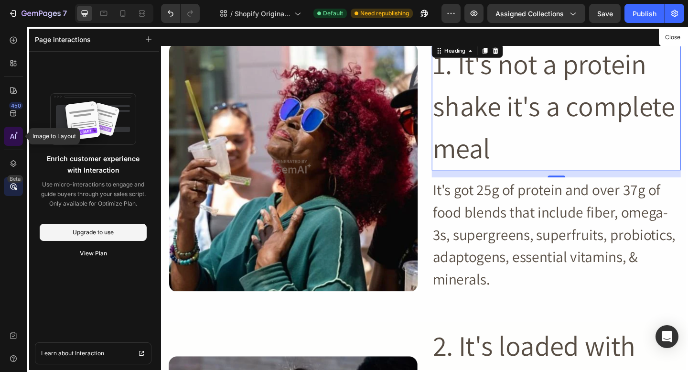
click at [13, 143] on div at bounding box center [13, 136] width 19 height 19
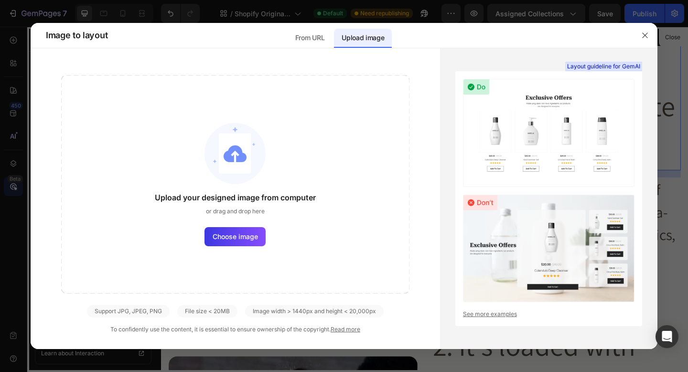
click at [7, 136] on div at bounding box center [344, 186] width 688 height 372
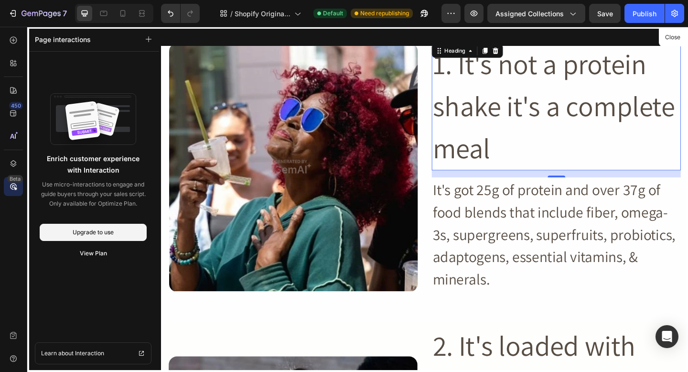
click at [22, 181] on div "Beta" at bounding box center [15, 179] width 16 height 8
click at [670, 37] on button "Close" at bounding box center [672, 38] width 23 height 14
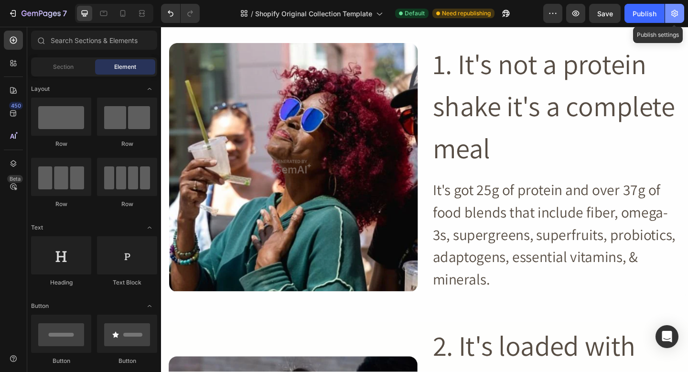
click at [674, 10] on icon "button" at bounding box center [674, 13] width 7 height 7
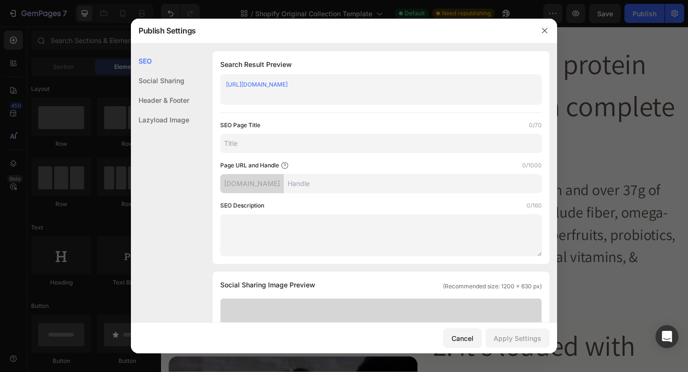
click at [607, 77] on div at bounding box center [344, 186] width 688 height 372
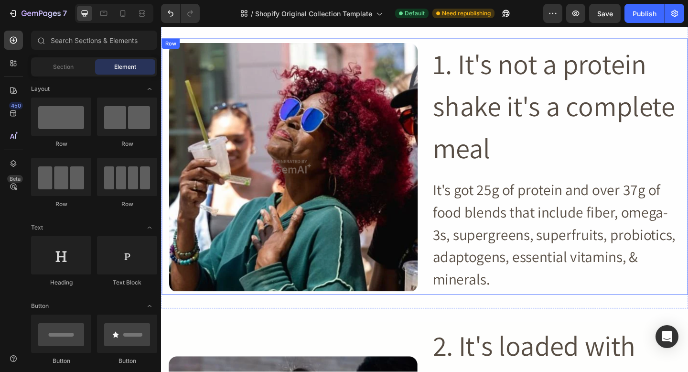
scroll to position [0, 0]
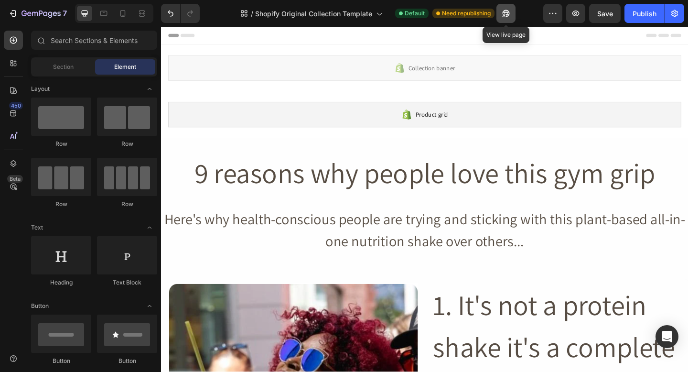
click at [511, 14] on button "button" at bounding box center [505, 13] width 19 height 19
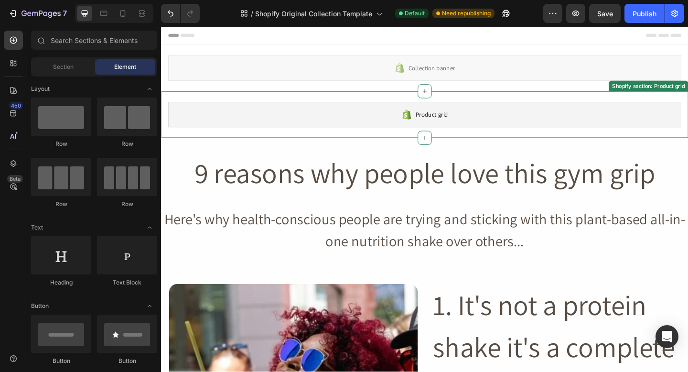
click at [454, 124] on span "Product grid" at bounding box center [455, 122] width 35 height 11
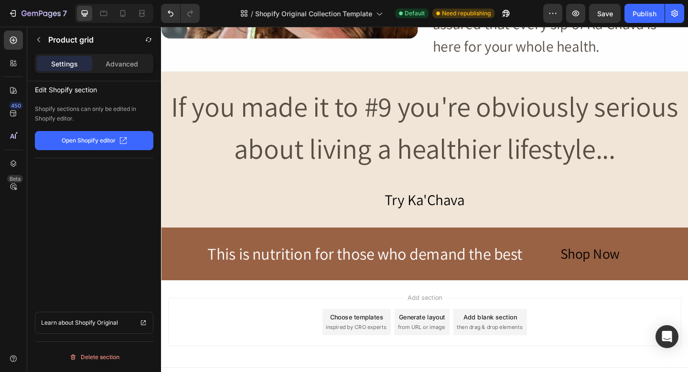
scroll to position [3545, 0]
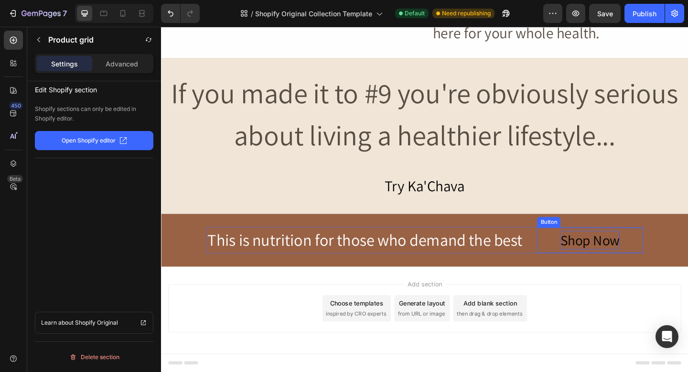
click at [639, 262] on div "Shop Now" at bounding box center [627, 259] width 65 height 20
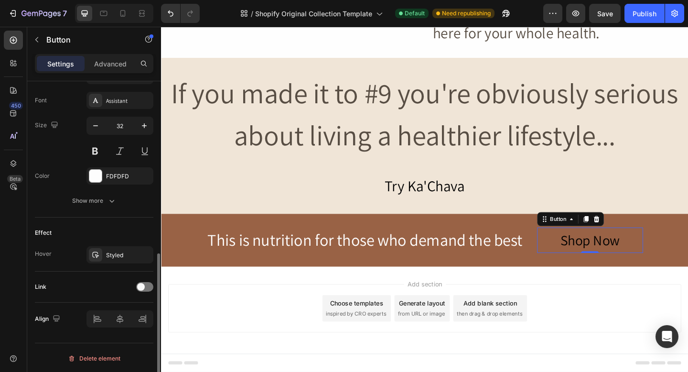
scroll to position [367, 0]
click at [101, 56] on div "Advanced" at bounding box center [110, 63] width 48 height 15
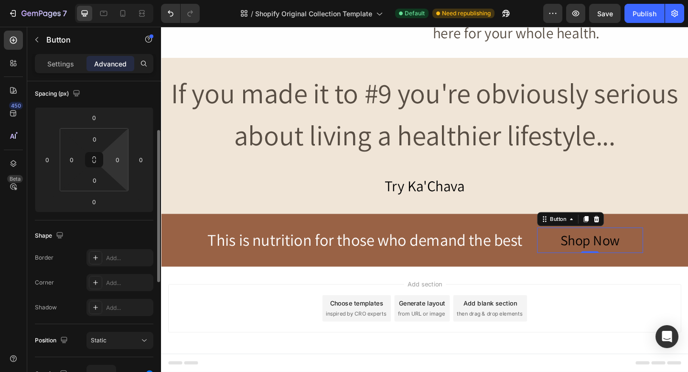
scroll to position [108, 0]
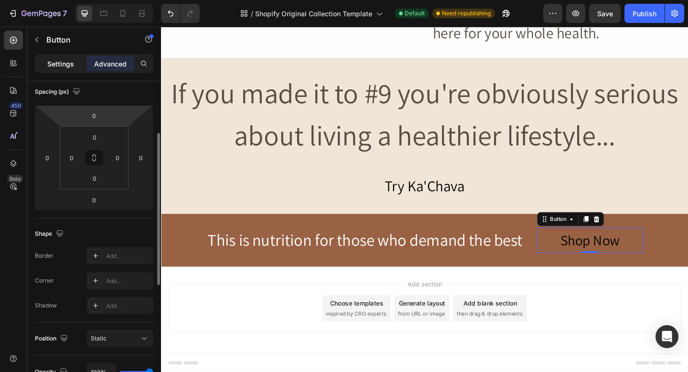
click at [74, 60] on div "Settings" at bounding box center [61, 63] width 48 height 15
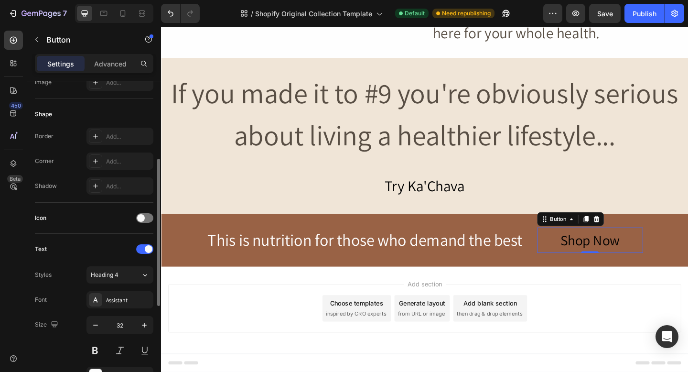
scroll to position [166, 0]
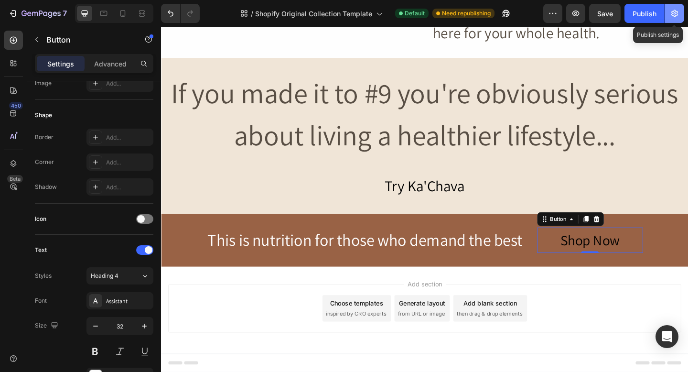
click at [680, 10] on button "button" at bounding box center [674, 13] width 19 height 19
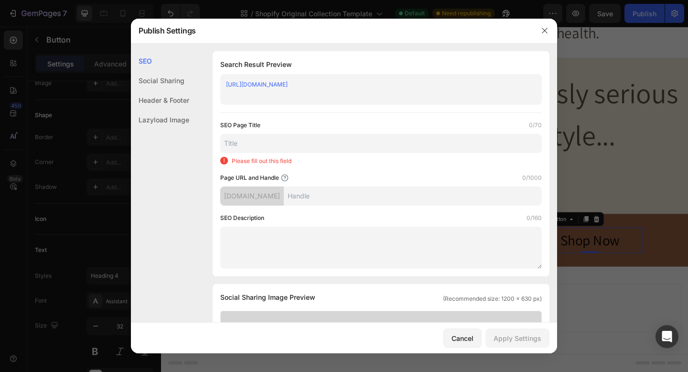
click at [345, 192] on input "text" at bounding box center [413, 195] width 258 height 19
click at [252, 140] on input "text" at bounding box center [381, 143] width 322 height 19
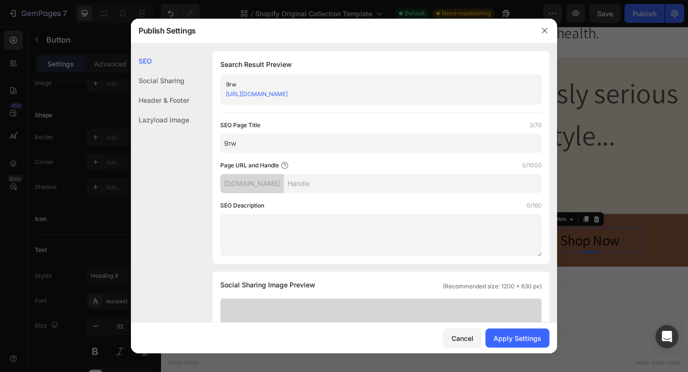
type input "9rw"
click at [320, 185] on input "text" at bounding box center [413, 183] width 258 height 19
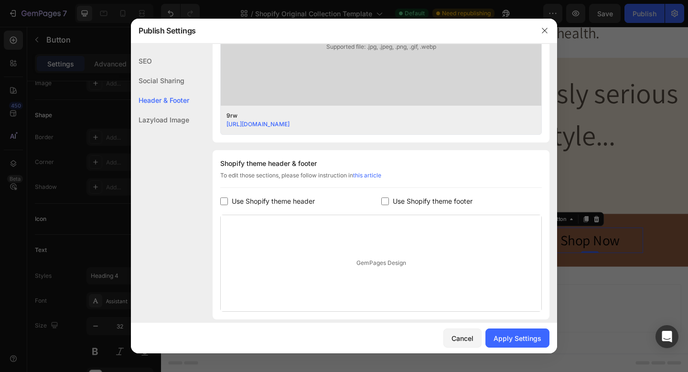
scroll to position [355, 0]
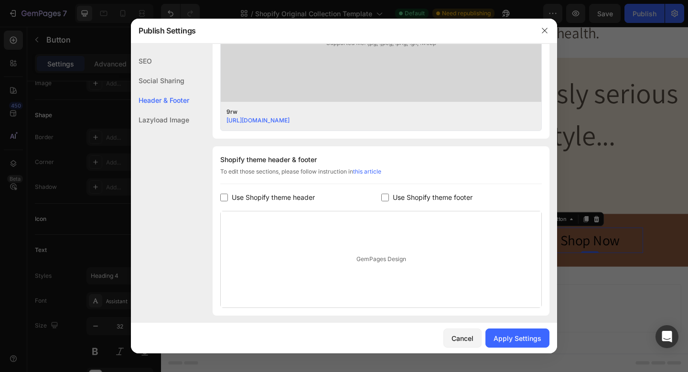
type input "9-reasons-why"
click at [237, 201] on span "Use Shopify theme header" at bounding box center [273, 197] width 83 height 11
checkbox input "true"
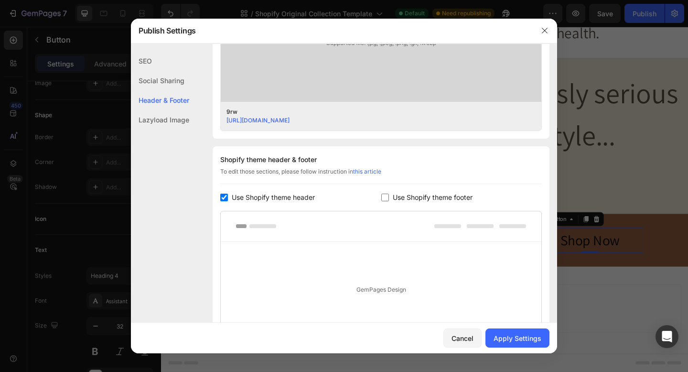
click at [427, 201] on span "Use Shopify theme footer" at bounding box center [433, 197] width 80 height 11
checkbox input "true"
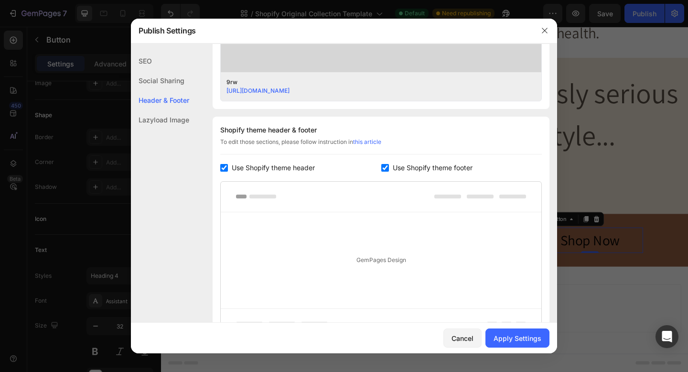
scroll to position [386, 0]
click at [277, 162] on span "Use Shopify theme header" at bounding box center [273, 165] width 83 height 11
checkbox input "false"
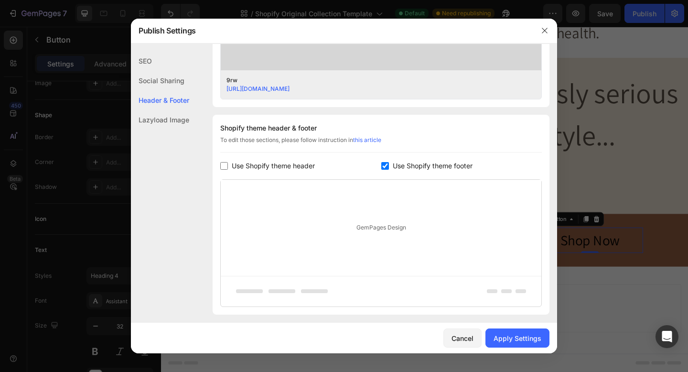
click at [422, 170] on span "Use Shopify theme footer" at bounding box center [433, 165] width 80 height 11
checkbox input "false"
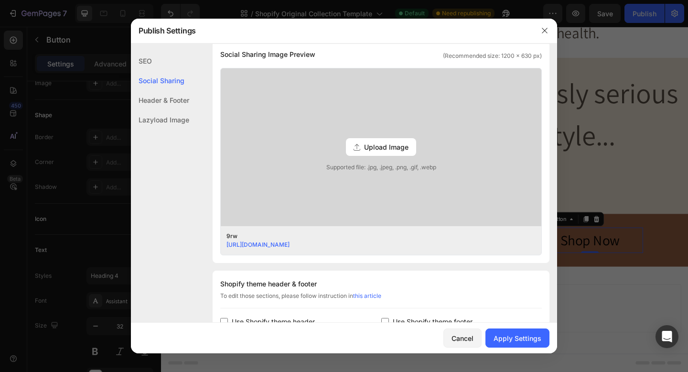
scroll to position [0, 0]
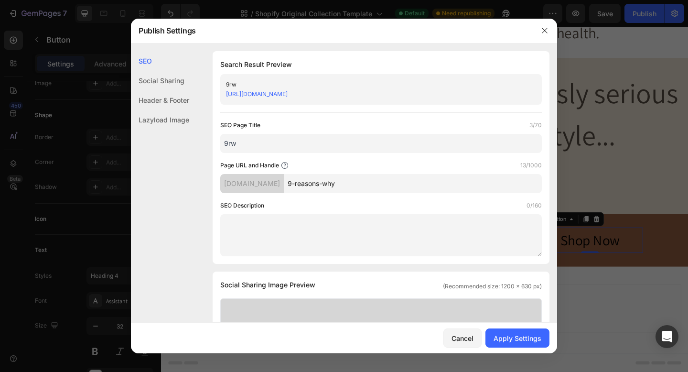
click at [266, 96] on link "[URL][DOMAIN_NAME]" at bounding box center [257, 93] width 62 height 7
click at [513, 334] on div "Apply Settings" at bounding box center [518, 338] width 48 height 10
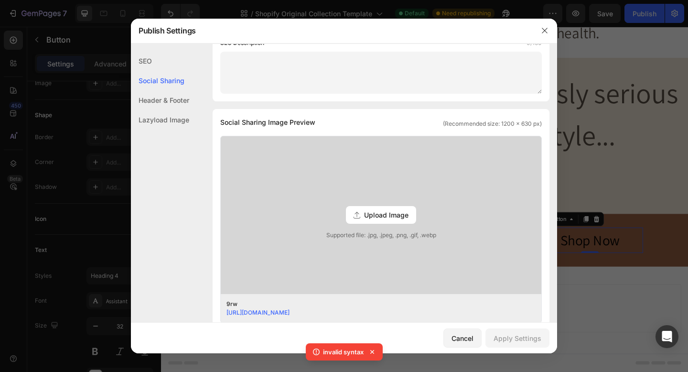
scroll to position [86, 0]
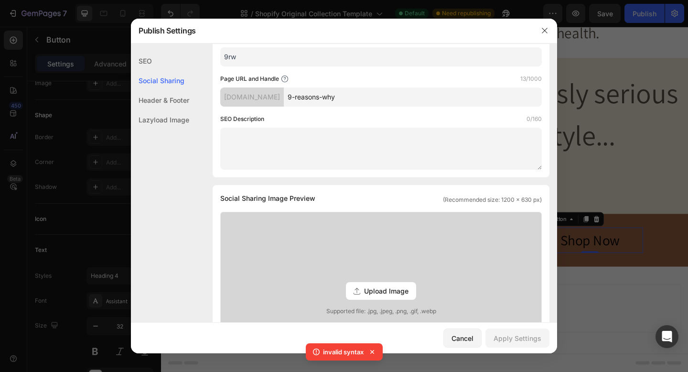
click at [289, 60] on input "9rw" at bounding box center [381, 56] width 322 height 19
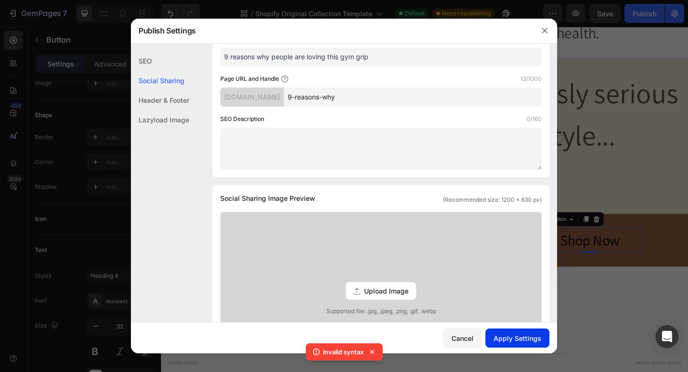
type input "9 reasons why people are loving this gym grip"
click at [530, 334] on div "Apply Settings" at bounding box center [518, 338] width 48 height 10
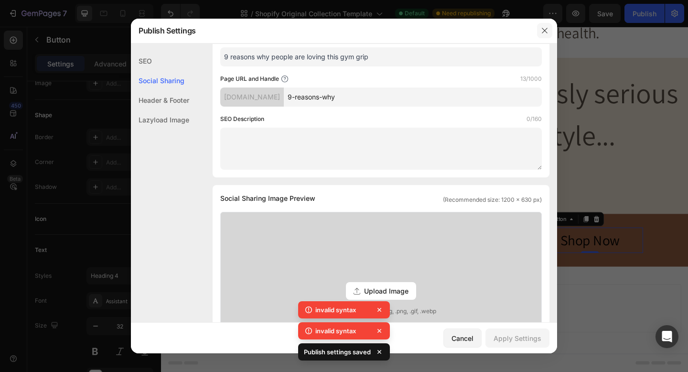
click at [546, 28] on icon "button" at bounding box center [545, 31] width 8 height 8
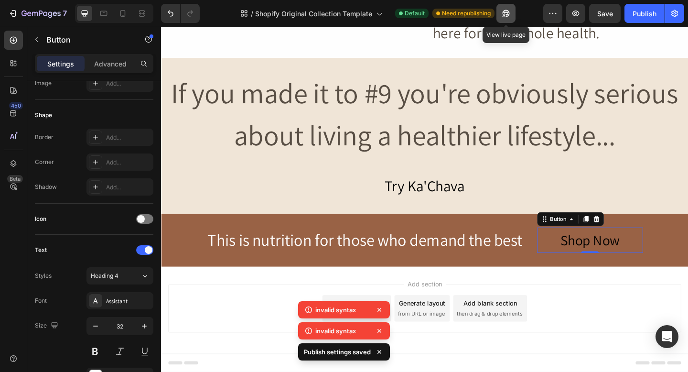
click at [504, 13] on icon "button" at bounding box center [506, 14] width 10 height 10
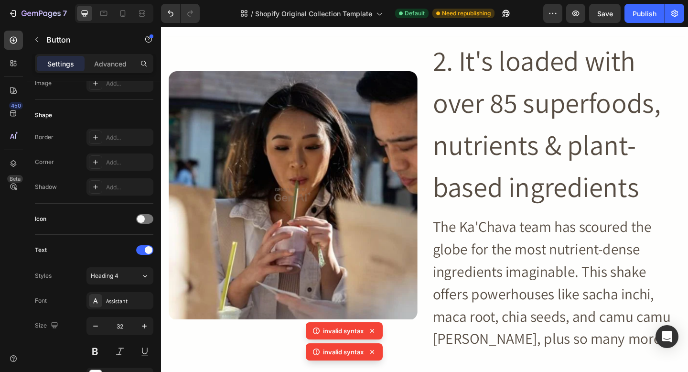
scroll to position [0, 0]
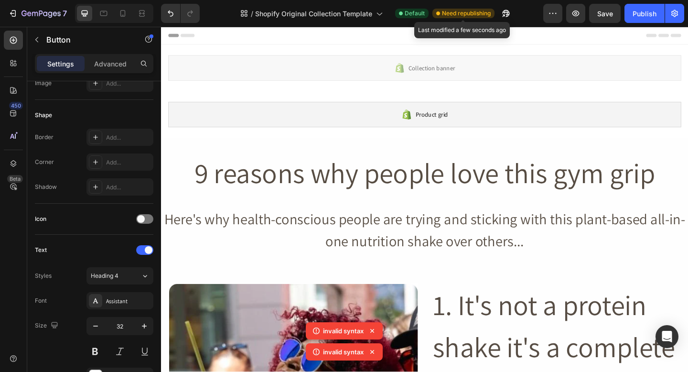
click at [481, 15] on span "Need republishing" at bounding box center [466, 13] width 49 height 9
click at [546, 10] on button "button" at bounding box center [552, 13] width 19 height 19
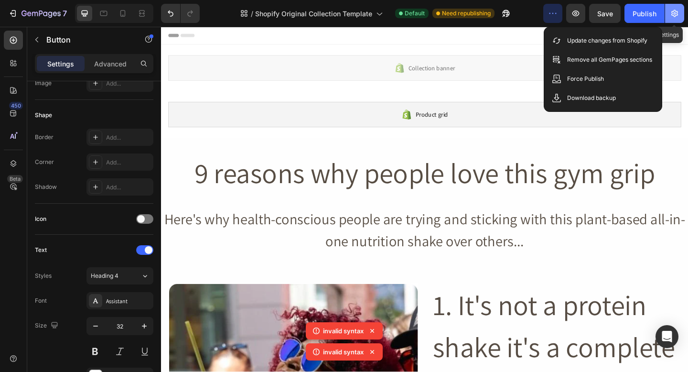
click at [680, 17] on button "button" at bounding box center [674, 13] width 19 height 19
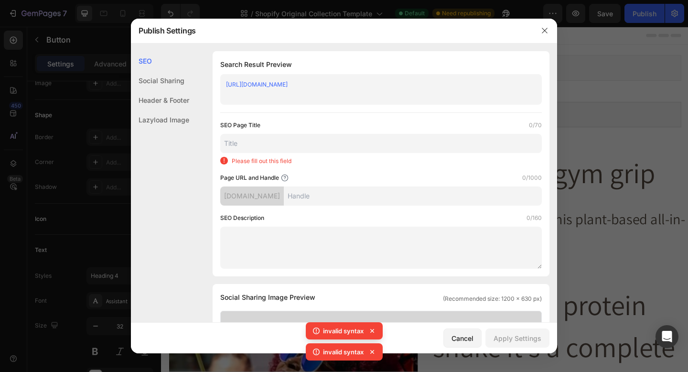
click at [680, 17] on div at bounding box center [344, 186] width 688 height 372
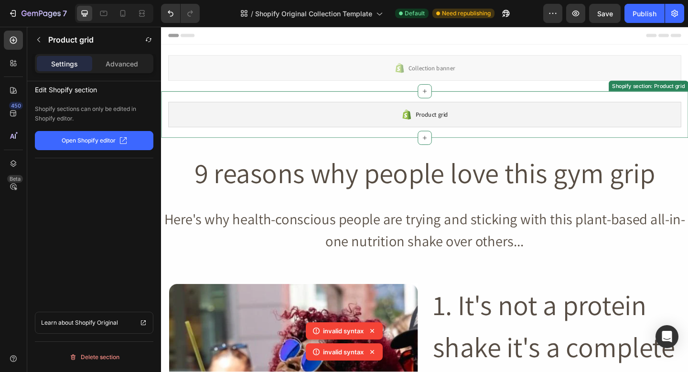
click at [528, 133] on div "Product grid" at bounding box center [448, 122] width 558 height 28
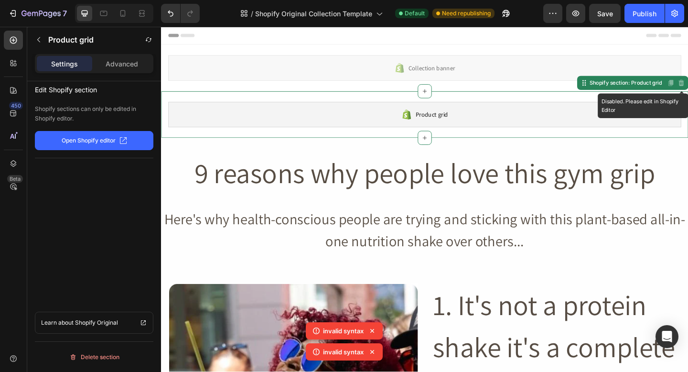
click at [115, 149] on button "Open Shopify editor" at bounding box center [94, 140] width 119 height 19
